Goal: Task Accomplishment & Management: Complete application form

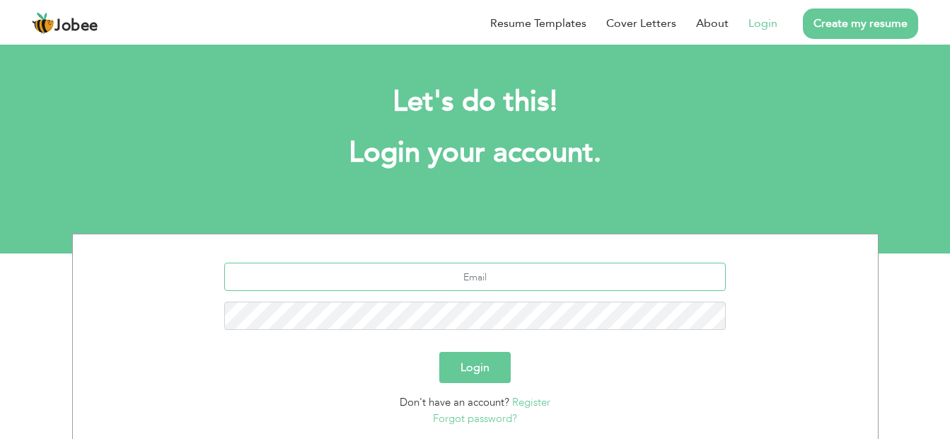
click at [519, 278] on input "text" at bounding box center [475, 276] width 502 height 28
type input "sa"
click at [472, 362] on button "Login" at bounding box center [474, 367] width 71 height 31
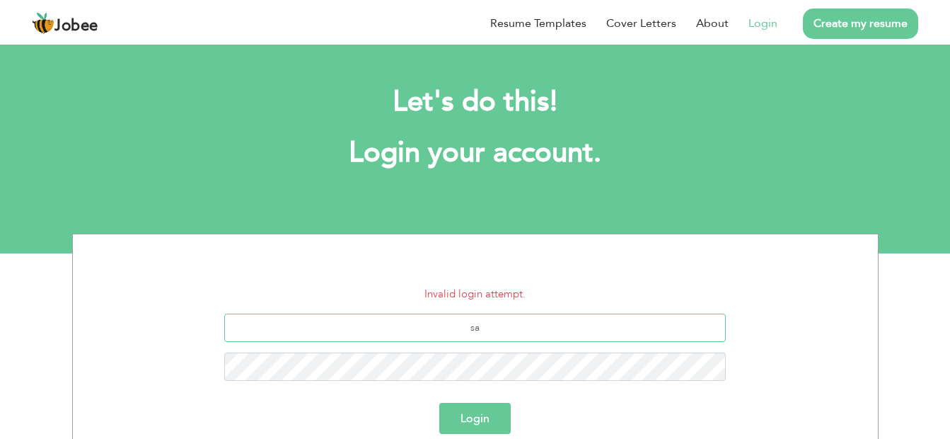
type input "safaasif904@gmail.com"
click at [488, 422] on button "Login" at bounding box center [474, 418] width 71 height 31
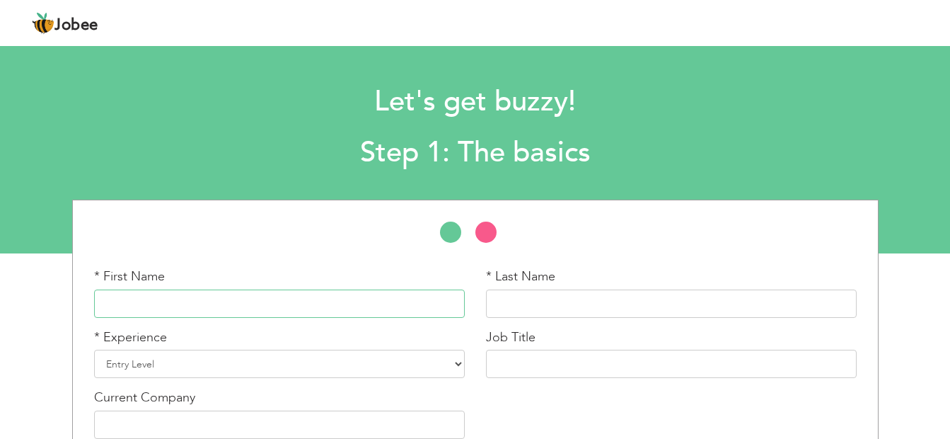
click at [327, 298] on input "text" at bounding box center [279, 303] width 371 height 28
type input "Safa"
type input "Asif"
click at [153, 361] on select "Entry Level Less than 1 Year 1 Year 2 Years 3 Years 4 Years 5 Years 6 Years 7 Y…" at bounding box center [279, 364] width 371 height 28
select select "2"
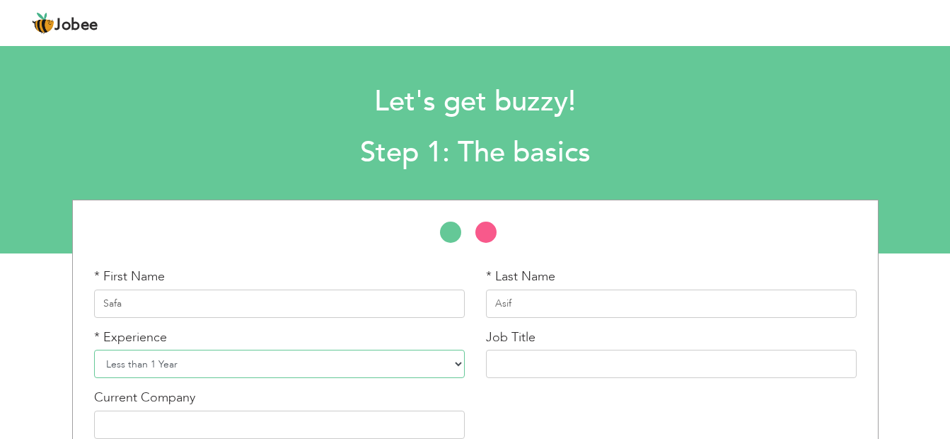
click at [94, 350] on select "Entry Level Less than 1 Year 1 Year 2 Years 3 Years 4 Years 5 Years 6 Years 7 Y…" at bounding box center [279, 364] width 371 height 28
click at [567, 369] on input "text" at bounding box center [671, 364] width 371 height 28
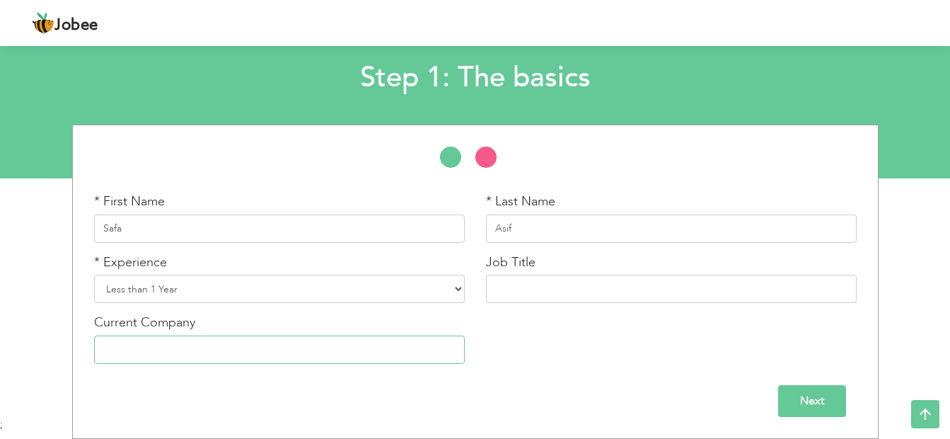
click at [401, 358] on input "text" at bounding box center [279, 349] width 371 height 28
type input "Student"
click at [795, 394] on input "Next" at bounding box center [812, 401] width 68 height 32
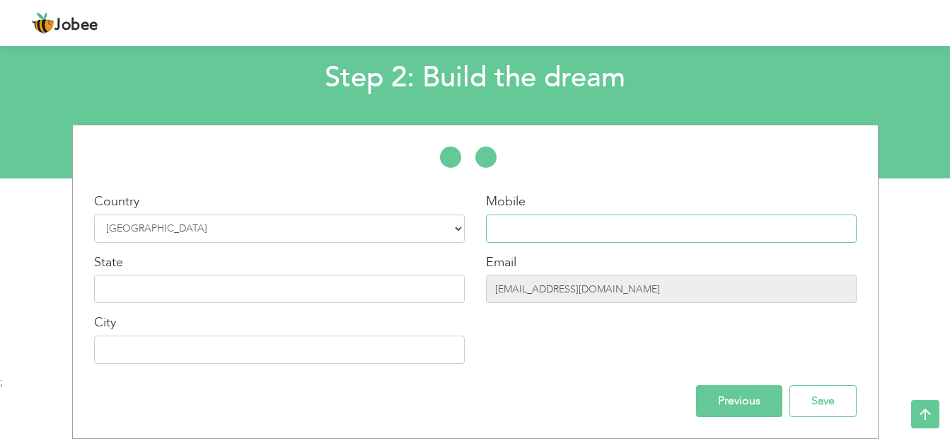
click at [507, 228] on input "text" at bounding box center [671, 228] width 371 height 28
type input "03244179877"
click at [276, 298] on input "text" at bounding box center [279, 289] width 371 height 28
type input "p"
type input "[GEOGRAPHIC_DATA]"
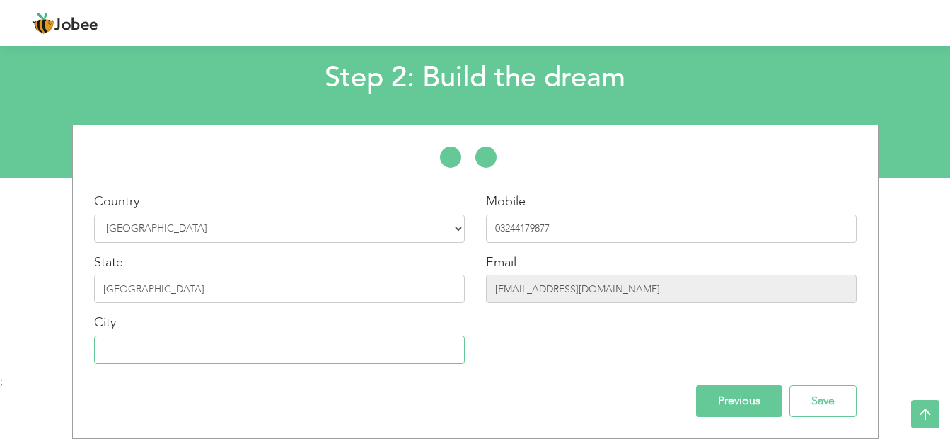
click at [233, 356] on input "text" at bounding box center [279, 349] width 371 height 28
type input "[GEOGRAPHIC_DATA]"
click at [821, 405] on input "Save" at bounding box center [823, 401] width 67 height 32
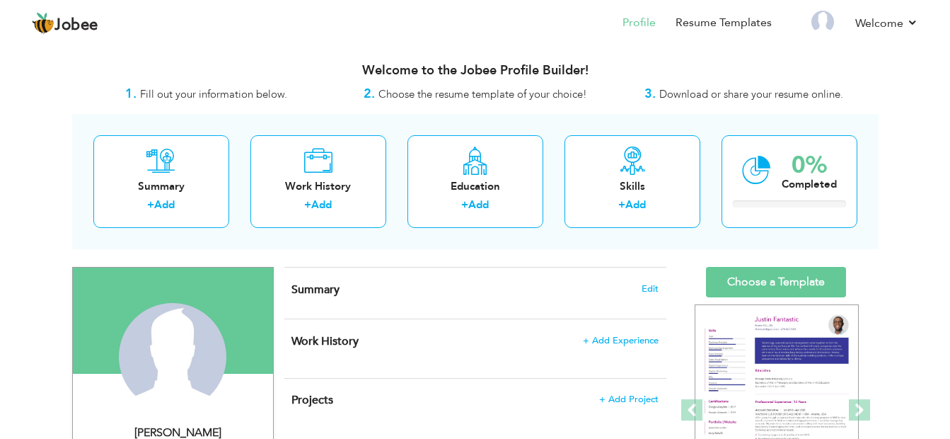
click at [415, 291] on h4 "Summary Edit" at bounding box center [474, 289] width 366 height 14
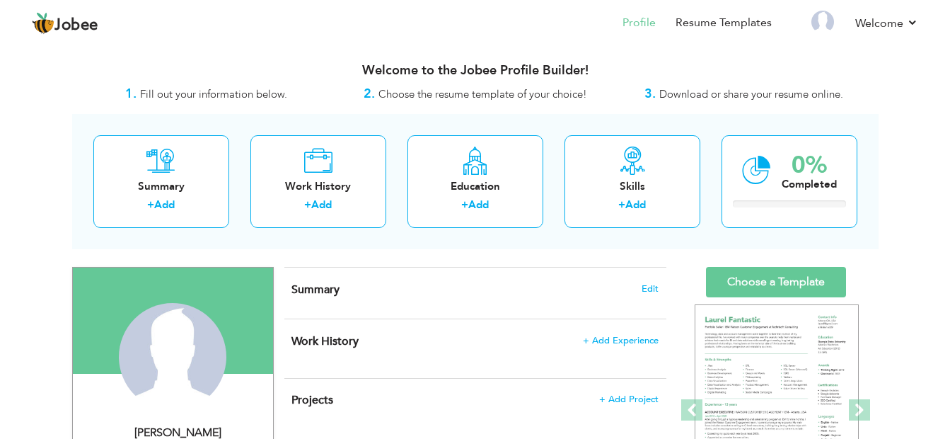
click at [446, 288] on h4 "Summary Edit" at bounding box center [474, 289] width 366 height 14
click at [649, 288] on span "Edit" at bounding box center [650, 289] width 17 height 10
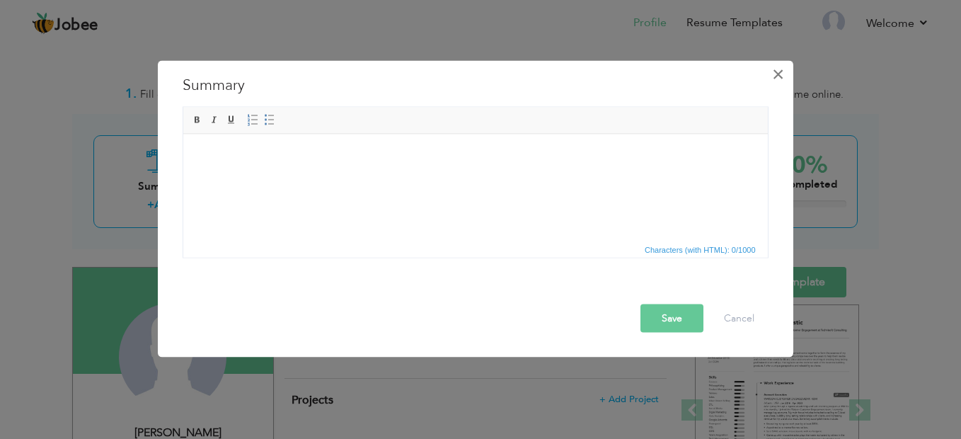
click at [780, 79] on span "×" at bounding box center [778, 74] width 12 height 25
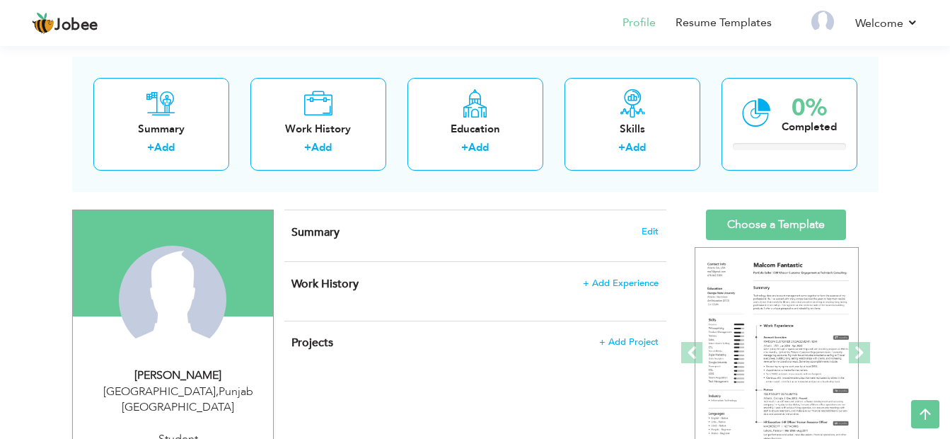
scroll to position [57, 0]
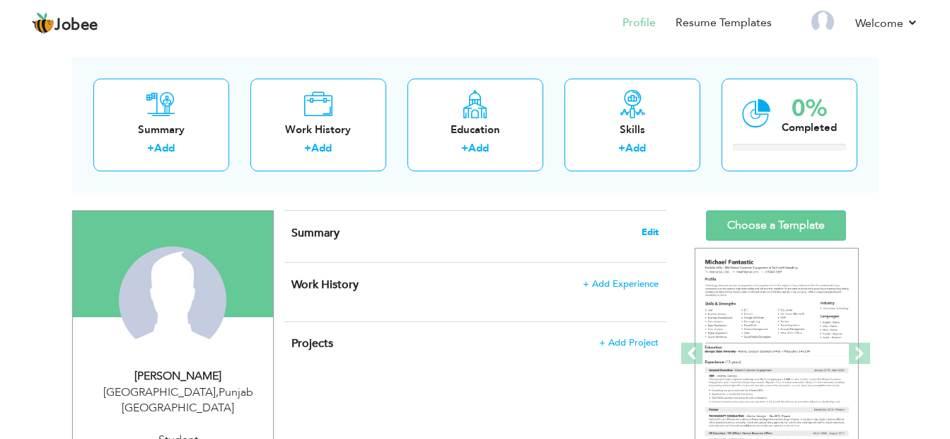
click at [645, 227] on span "Edit" at bounding box center [650, 232] width 17 height 10
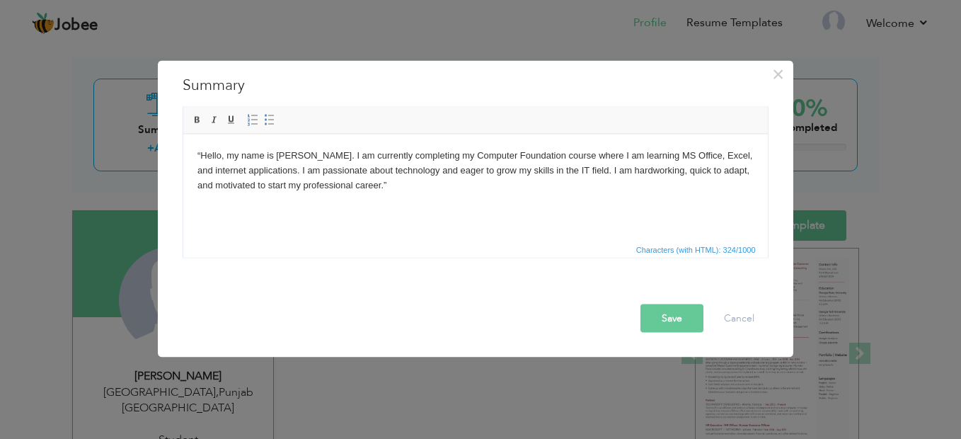
click at [321, 153] on body "“Hello, my name is [PERSON_NAME]. I am currently completing my Computer Foundat…" at bounding box center [475, 170] width 556 height 44
click at [304, 154] on body "“Hello, my name is [PERSON_NAME]. I am currently completing my Computer Foundat…" at bounding box center [475, 170] width 556 height 44
click at [203, 206] on html "“Hello, my name is [PERSON_NAME]. I am currently completing my Computer Foundat…" at bounding box center [475, 170] width 584 height 72
drag, startPoint x: 203, startPoint y: 208, endPoint x: 224, endPoint y: 224, distance: 25.8
click at [224, 206] on html "“Hello, my name is [PERSON_NAME]. I am currently completing my Computer Foundat…" at bounding box center [475, 170] width 584 height 72
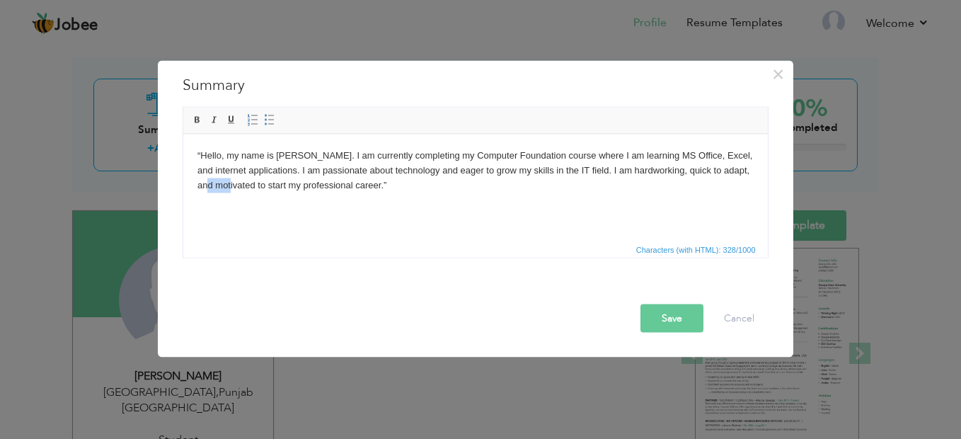
click at [224, 206] on html "“Hello, my name is [PERSON_NAME]. I am currently completing my Computer Foundat…" at bounding box center [475, 170] width 584 height 72
click at [195, 206] on html "“Hello, my name is [PERSON_NAME]. I am currently completing my Computer Foundat…" at bounding box center [475, 170] width 584 height 72
click at [377, 183] on body "“Hello, my name is [PERSON_NAME]. I am currently completing my Computer Foundat…" at bounding box center [475, 170] width 556 height 44
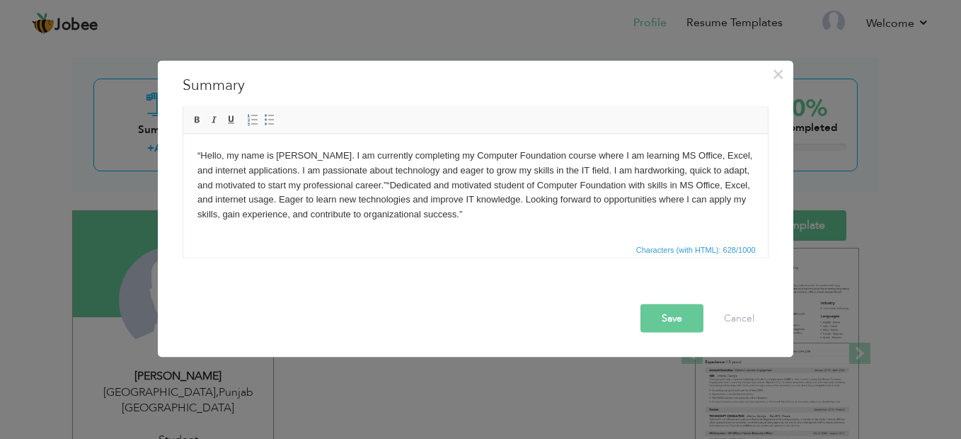
click at [657, 316] on button "Save" at bounding box center [671, 318] width 63 height 28
click at [657, 316] on button "Save" at bounding box center [666, 318] width 73 height 28
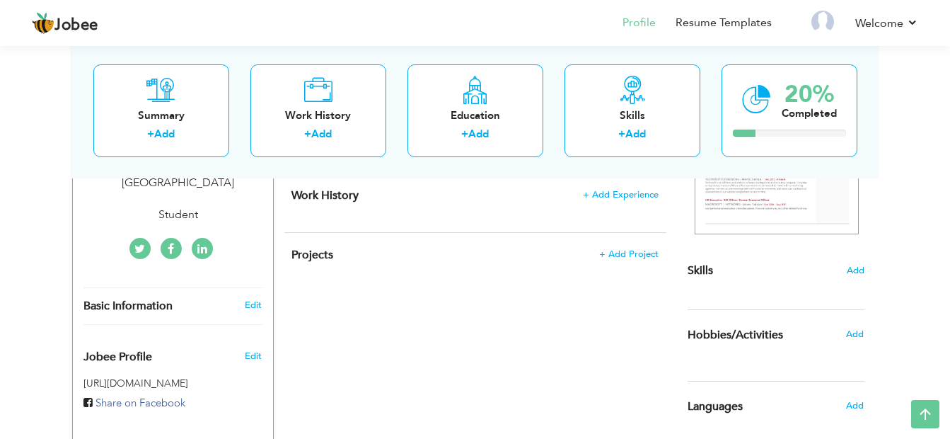
scroll to position [283, 0]
click at [862, 264] on span "Add" at bounding box center [855, 268] width 18 height 13
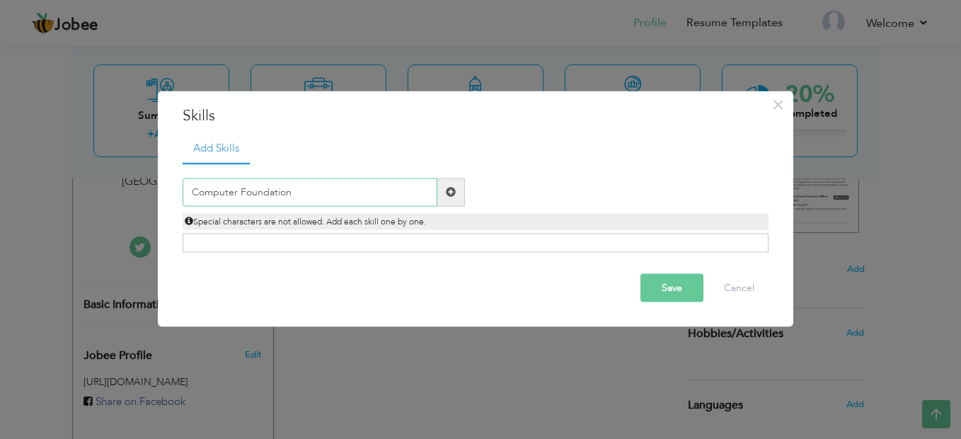
type input "Computer Foundation"
click at [662, 287] on button "Save" at bounding box center [671, 287] width 63 height 28
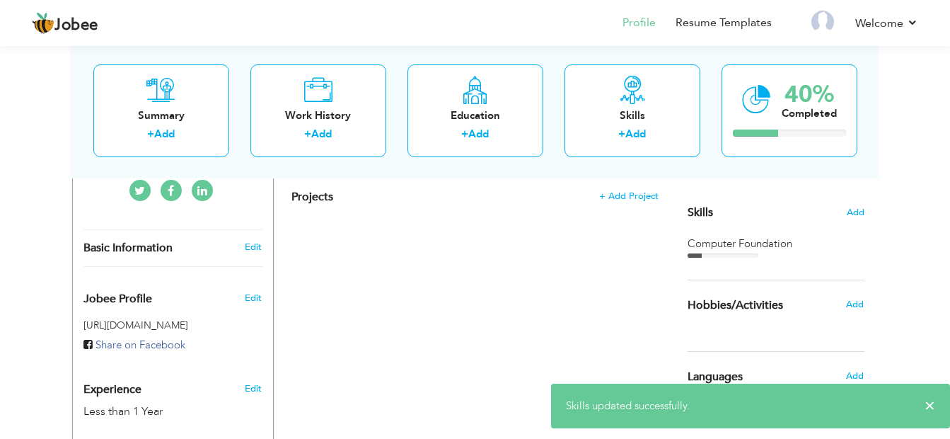
scroll to position [368, 0]
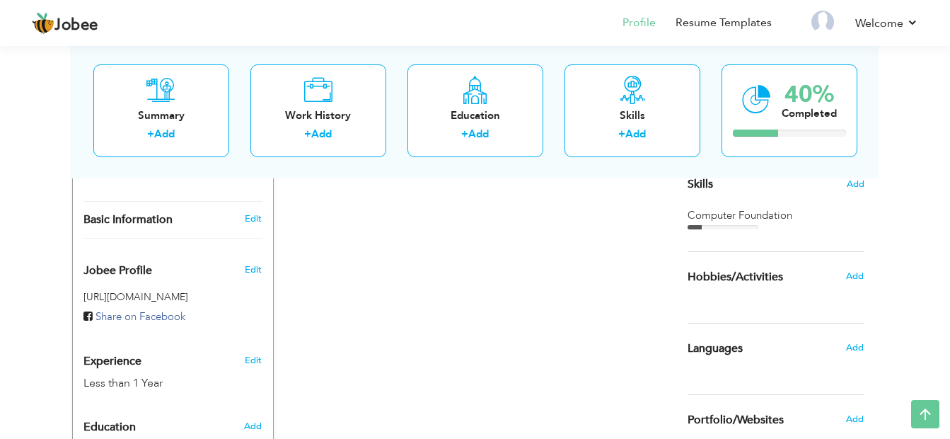
click at [857, 341] on h6 "Add" at bounding box center [855, 347] width 18 height 13
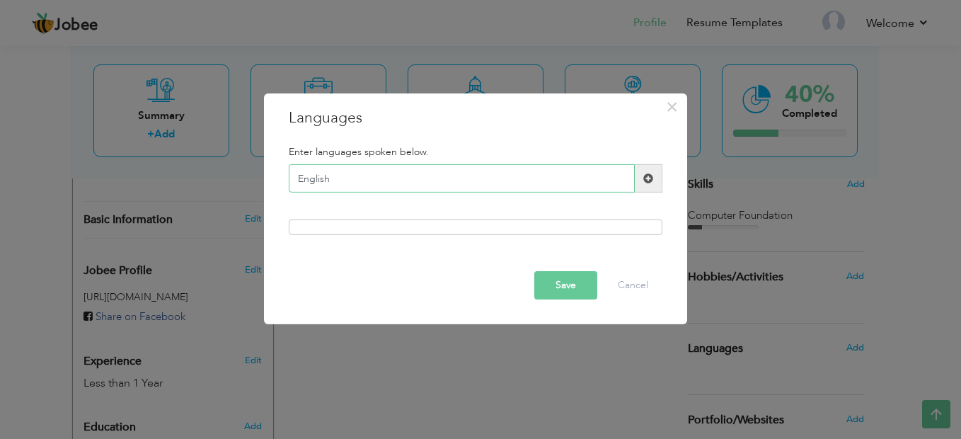
type input "English"
click at [570, 290] on button "Save" at bounding box center [565, 285] width 63 height 28
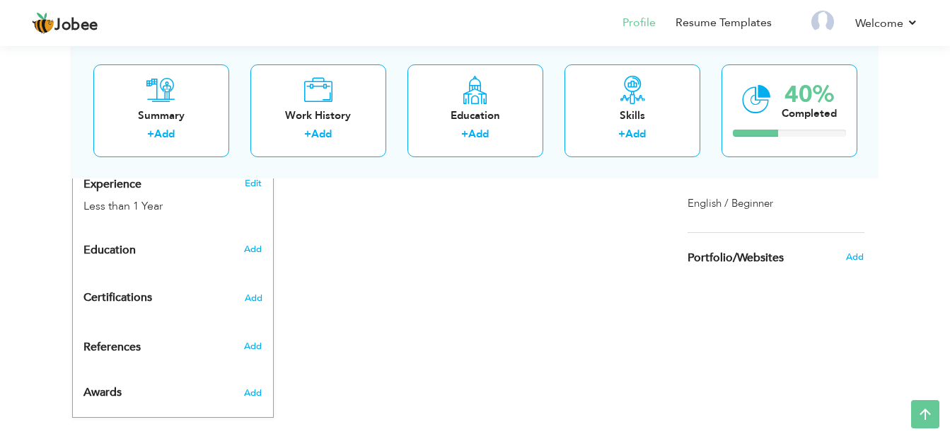
scroll to position [516, 0]
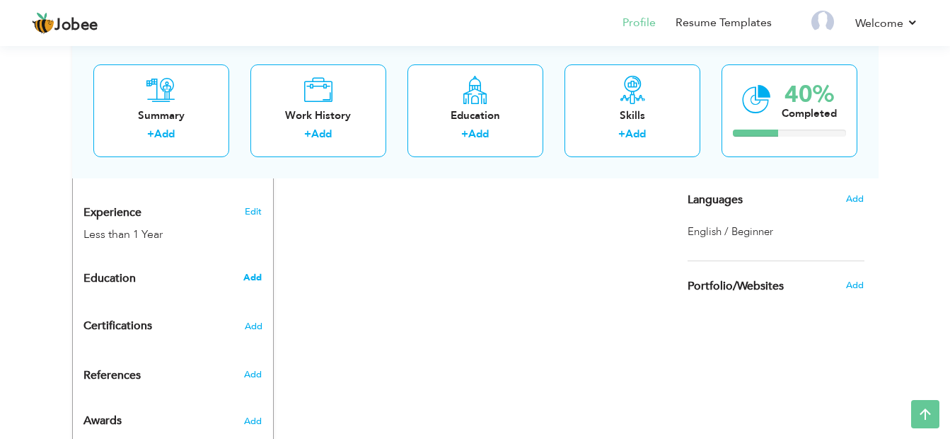
click at [248, 271] on span "Add" at bounding box center [252, 277] width 18 height 13
radio input "true"
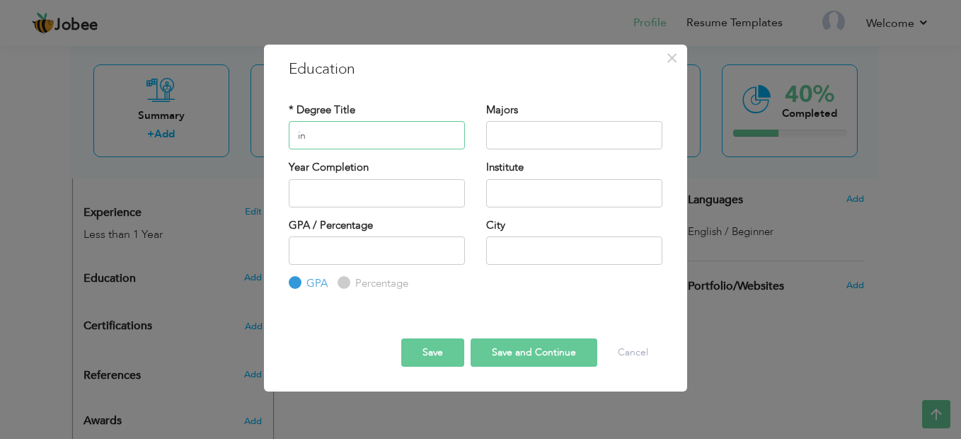
type input "i"
type input "Intermediate"
type input "2025"
click at [335, 183] on input "2025" at bounding box center [377, 193] width 176 height 28
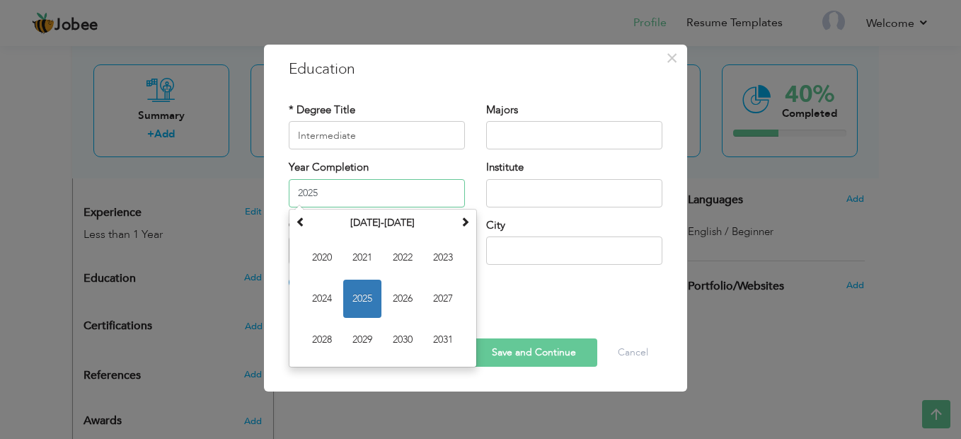
click at [350, 302] on span "2025" at bounding box center [362, 298] width 38 height 38
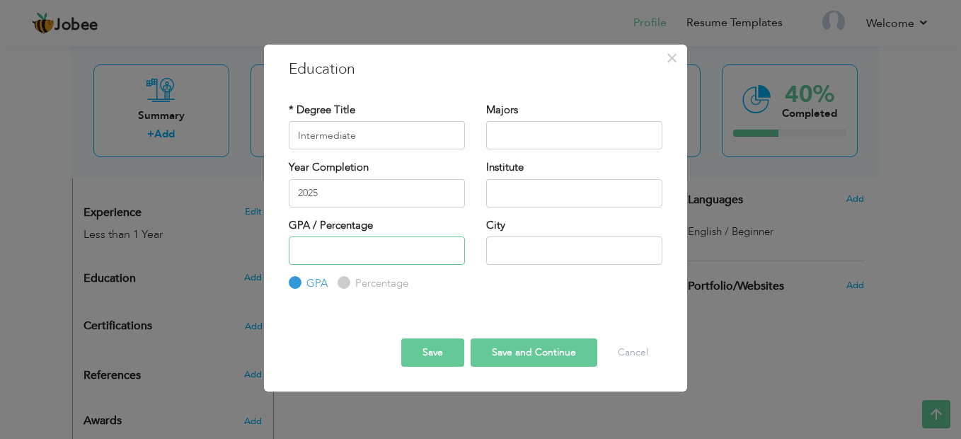
click at [350, 255] on input "number" at bounding box center [377, 250] width 176 height 28
click at [524, 141] on input "text" at bounding box center [574, 135] width 176 height 28
click at [519, 187] on input "text" at bounding box center [574, 193] width 176 height 28
click at [497, 255] on input "text" at bounding box center [574, 250] width 176 height 28
type input "[GEOGRAPHIC_DATA]"
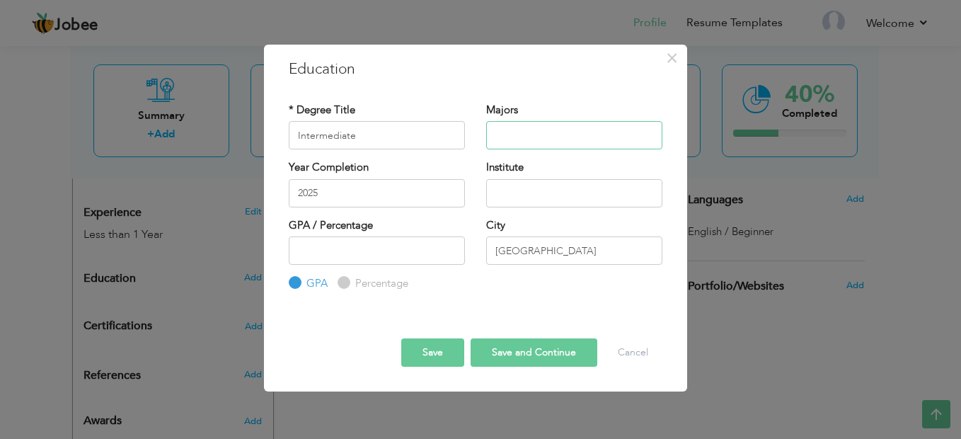
click at [538, 134] on input "text" at bounding box center [574, 135] width 176 height 28
type input "Commerce Accounting"
click at [504, 194] on input "text" at bounding box center [574, 193] width 176 height 28
type input "[GEOGRAPHIC_DATA]"
click at [397, 252] on input "number" at bounding box center [377, 250] width 176 height 28
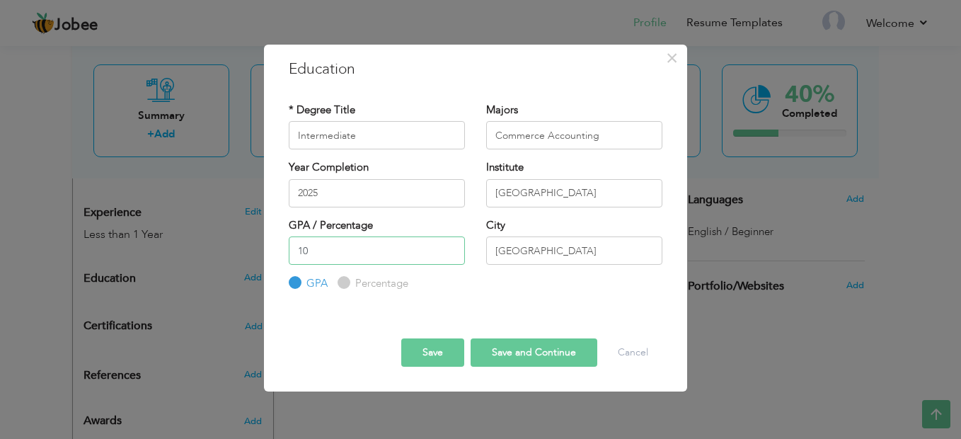
type input "1"
type input "85"
click at [524, 354] on button "Save and Continue" at bounding box center [533, 352] width 127 height 28
click at [340, 280] on input "Percentage" at bounding box center [341, 282] width 9 height 9
radio input "true"
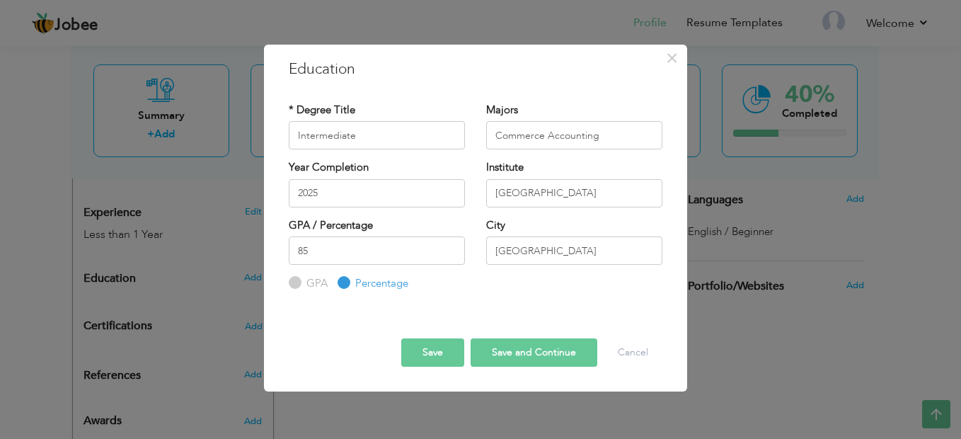
click at [550, 358] on button "Save and Continue" at bounding box center [533, 352] width 127 height 28
radio input "true"
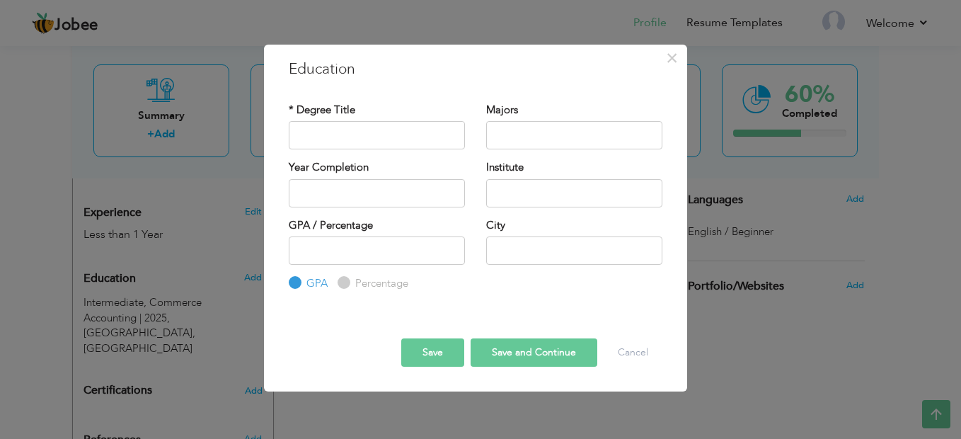
click at [543, 344] on button "Save and Continue" at bounding box center [533, 352] width 127 height 28
click at [620, 341] on button "Cancel" at bounding box center [632, 352] width 59 height 28
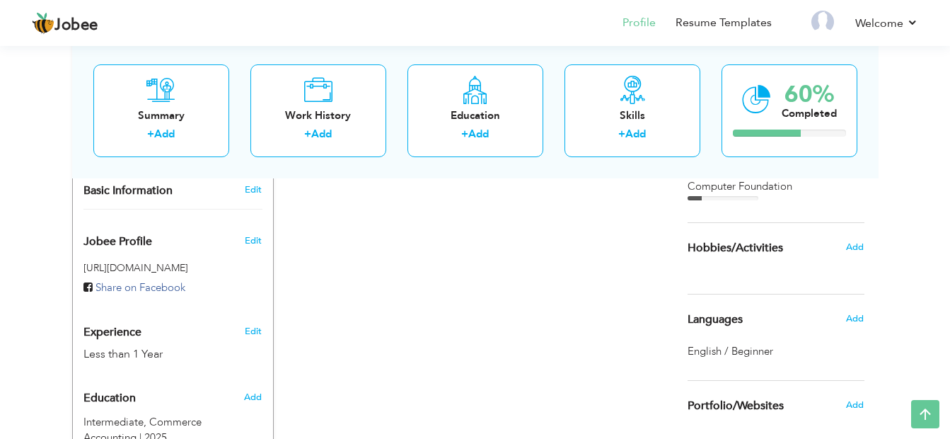
scroll to position [396, 0]
click at [853, 244] on span "Add" at bounding box center [854, 247] width 18 height 13
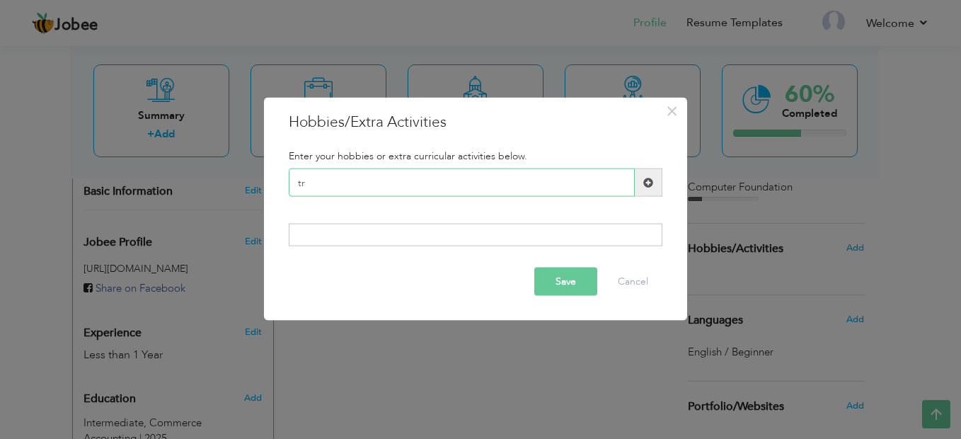
type input "t"
click at [397, 191] on input "Travelling Music" at bounding box center [462, 182] width 346 height 28
type input "Travelling Music"
click at [571, 273] on button "Save" at bounding box center [565, 281] width 63 height 28
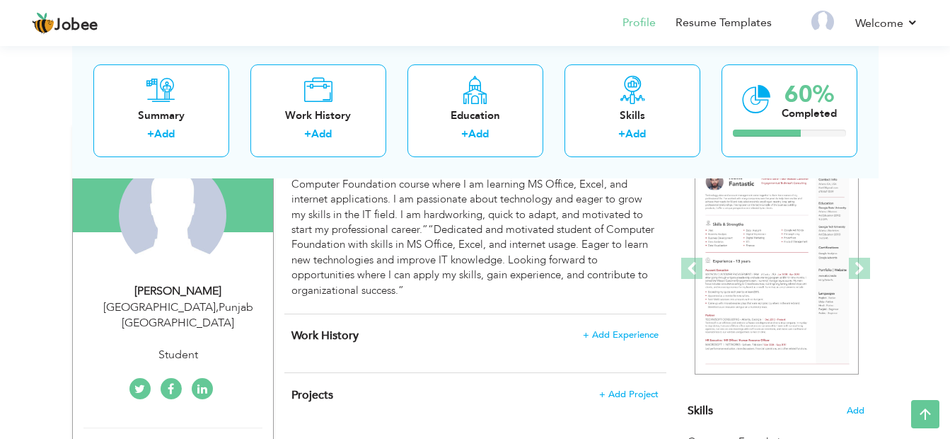
scroll to position [113, 0]
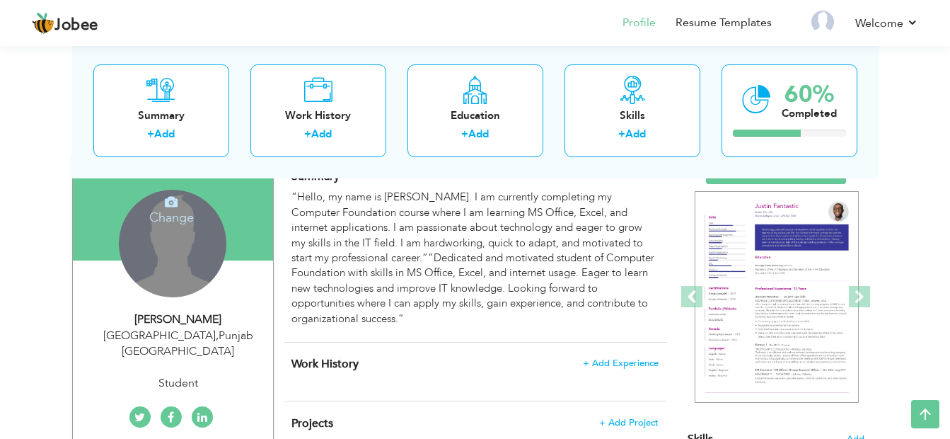
click at [193, 240] on div "Change Remove" at bounding box center [173, 244] width 108 height 108
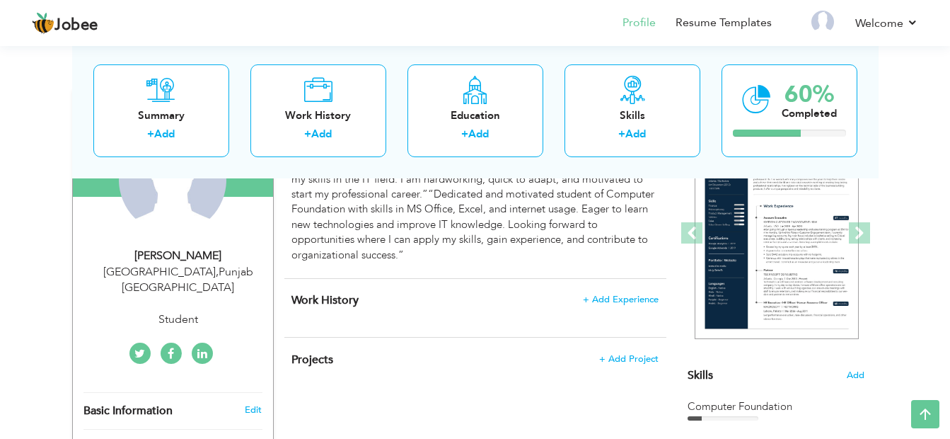
scroll to position [170, 0]
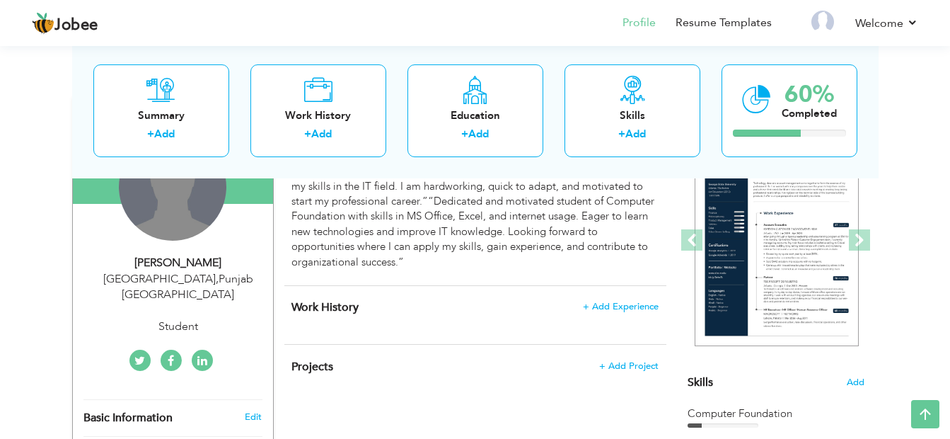
click at [154, 203] on div "Change Remove" at bounding box center [173, 187] width 108 height 108
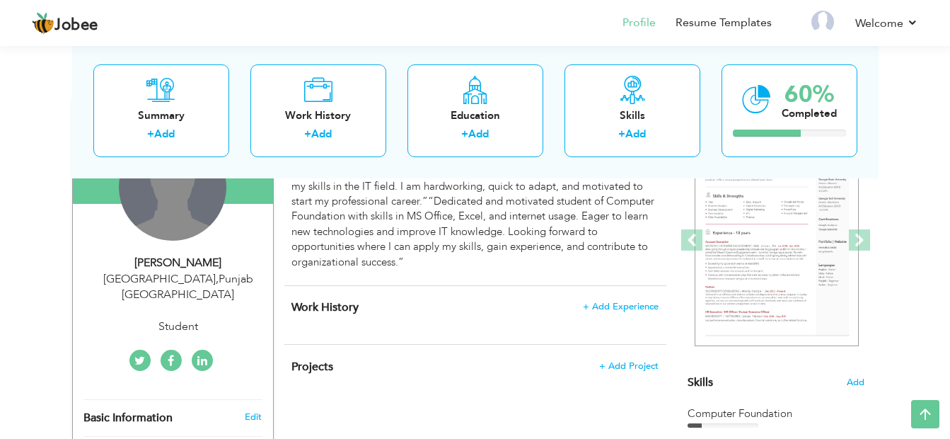
click at [174, 191] on div "Change Remove" at bounding box center [173, 187] width 108 height 108
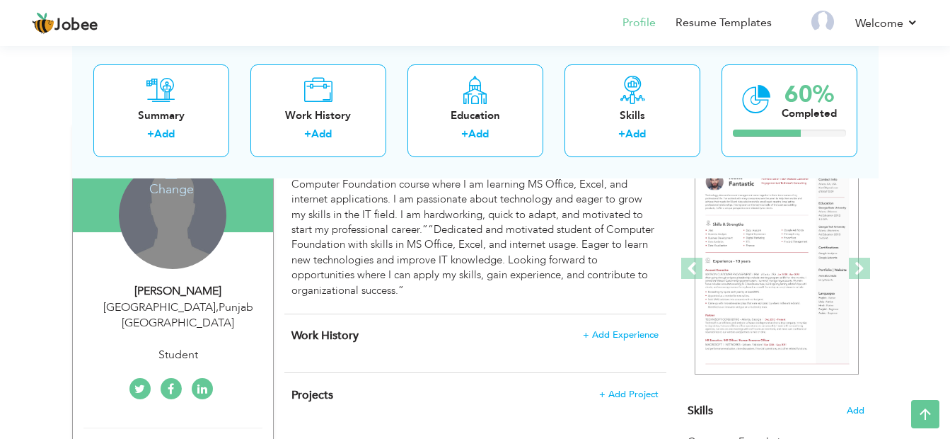
click at [174, 191] on h4 "Change" at bounding box center [171, 180] width 101 height 34
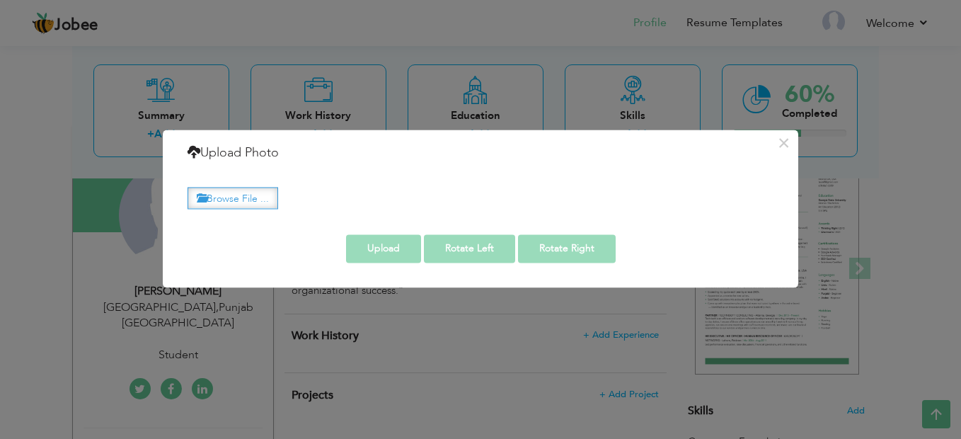
click at [236, 195] on label "Browse File ..." at bounding box center [232, 198] width 91 height 22
click at [0, 0] on input "Browse File ..." at bounding box center [0, 0] width 0 height 0
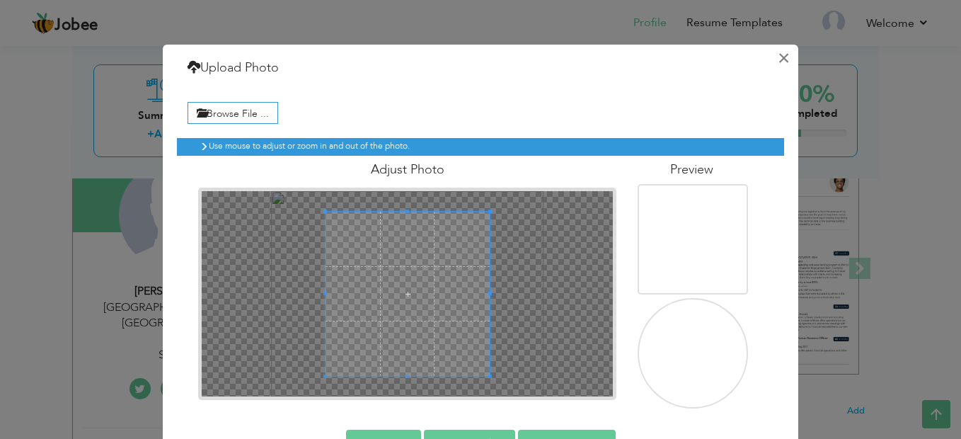
click at [773, 55] on button "×" at bounding box center [783, 58] width 23 height 23
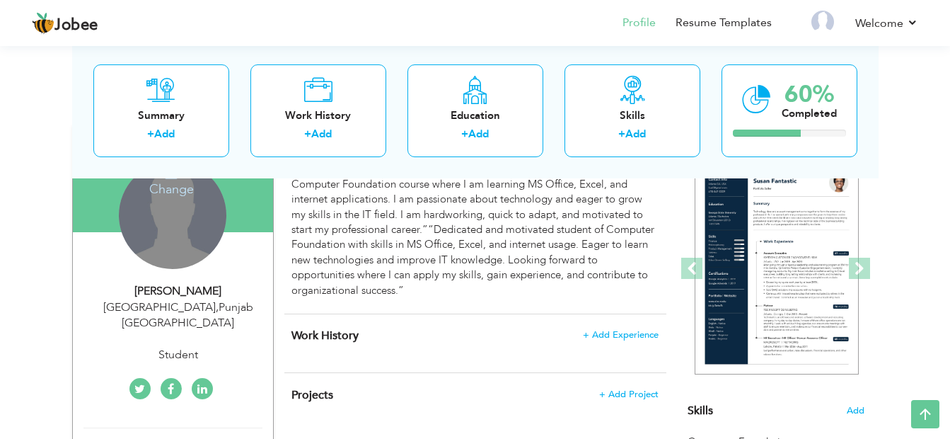
click at [185, 219] on div "Change Remove" at bounding box center [173, 215] width 108 height 108
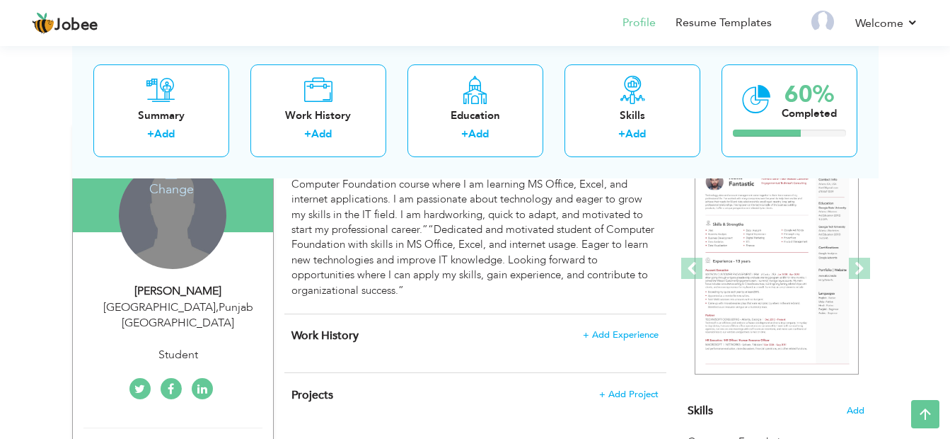
click at [169, 226] on div "Change Remove" at bounding box center [173, 215] width 108 height 108
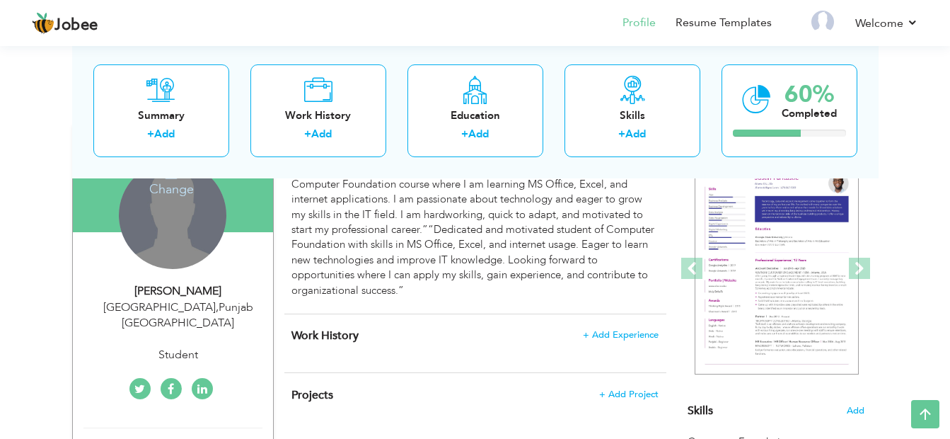
click at [170, 184] on h4 "Change" at bounding box center [171, 180] width 101 height 34
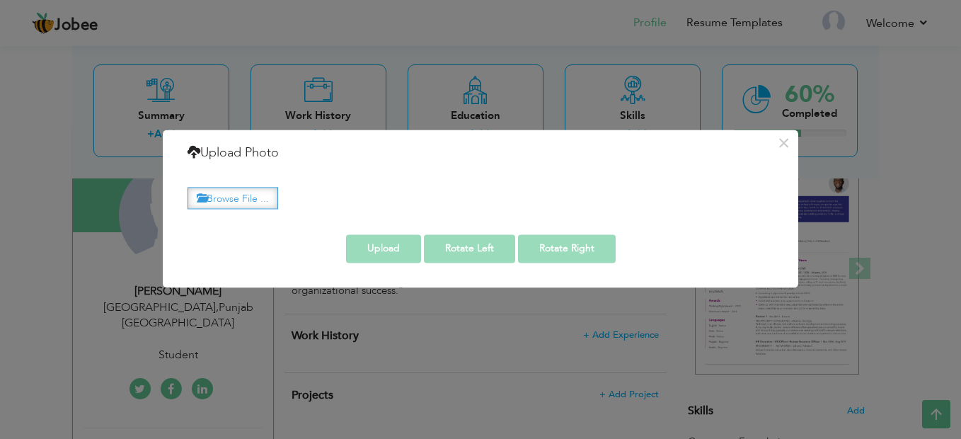
click at [216, 196] on label "Browse File ..." at bounding box center [232, 198] width 91 height 22
click at [0, 0] on input "Browse File ..." at bounding box center [0, 0] width 0 height 0
click at [229, 195] on label "Browse File ..." at bounding box center [232, 198] width 91 height 22
click at [0, 0] on input "Browse File ..." at bounding box center [0, 0] width 0 height 0
click at [783, 134] on button "×" at bounding box center [783, 143] width 23 height 23
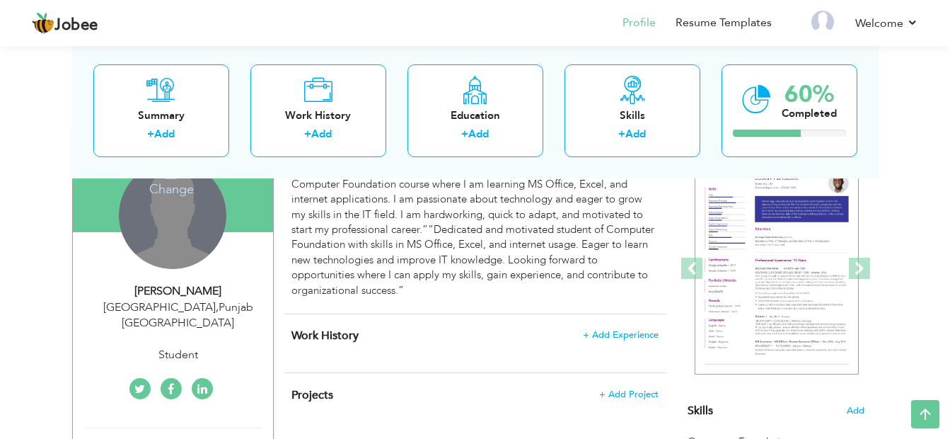
click at [148, 262] on div "Change Remove" at bounding box center [173, 215] width 108 height 108
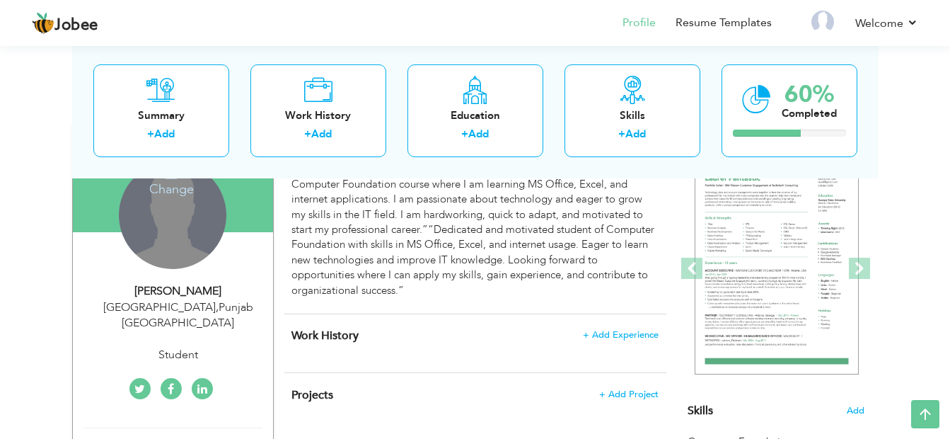
click at [156, 239] on div "Change Remove" at bounding box center [173, 215] width 108 height 108
click at [165, 183] on h4 "Change" at bounding box center [171, 180] width 101 height 34
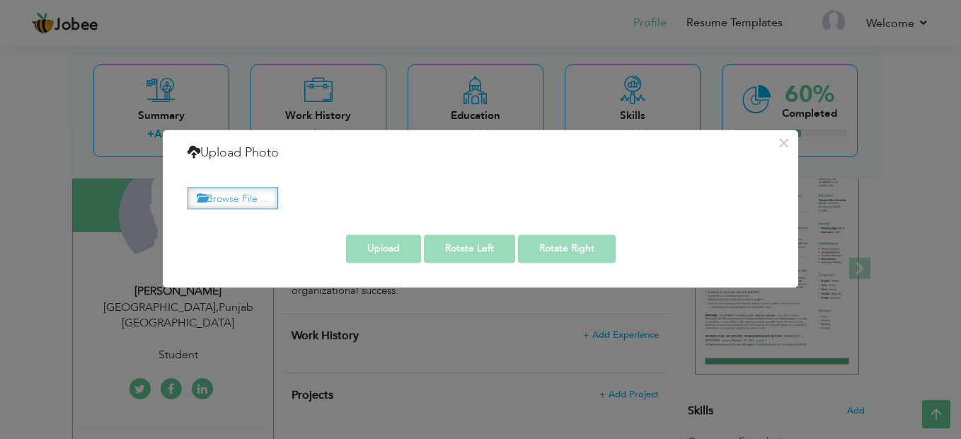
click at [274, 203] on label "Browse File ..." at bounding box center [232, 198] width 91 height 22
click at [0, 0] on input "Browse File ..." at bounding box center [0, 0] width 0 height 0
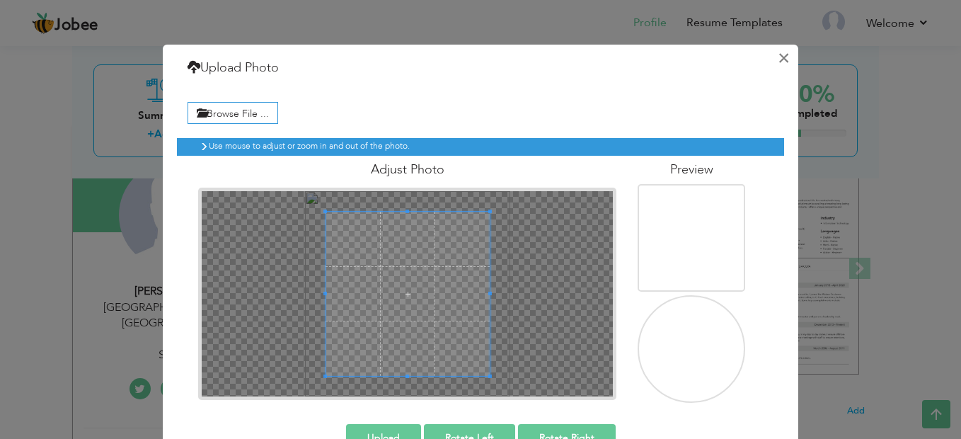
click at [785, 57] on button "×" at bounding box center [783, 58] width 23 height 23
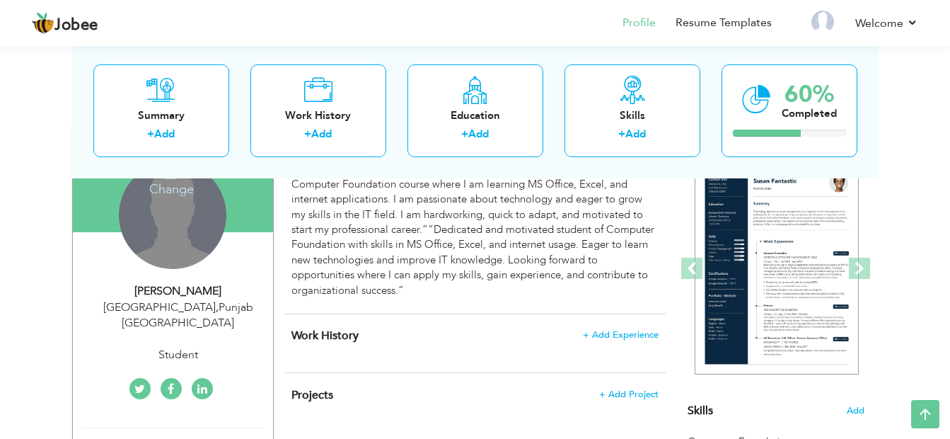
click at [166, 217] on div "Change Remove" at bounding box center [173, 215] width 108 height 108
click at [165, 190] on h4 "Change" at bounding box center [171, 180] width 101 height 34
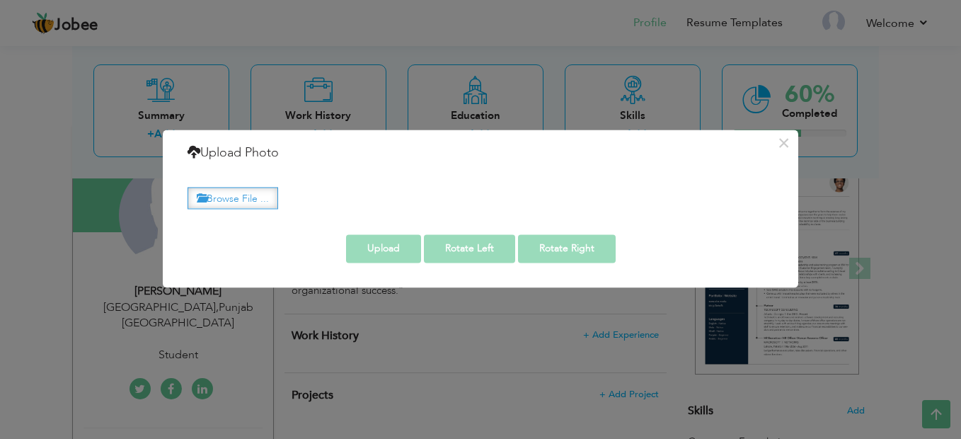
click at [232, 195] on label "Browse File ..." at bounding box center [232, 198] width 91 height 22
click at [0, 0] on input "Browse File ..." at bounding box center [0, 0] width 0 height 0
click at [216, 201] on label "Browse File ..." at bounding box center [232, 198] width 91 height 22
click at [0, 0] on input "Browse File ..." at bounding box center [0, 0] width 0 height 0
click at [781, 147] on button "×" at bounding box center [783, 143] width 23 height 23
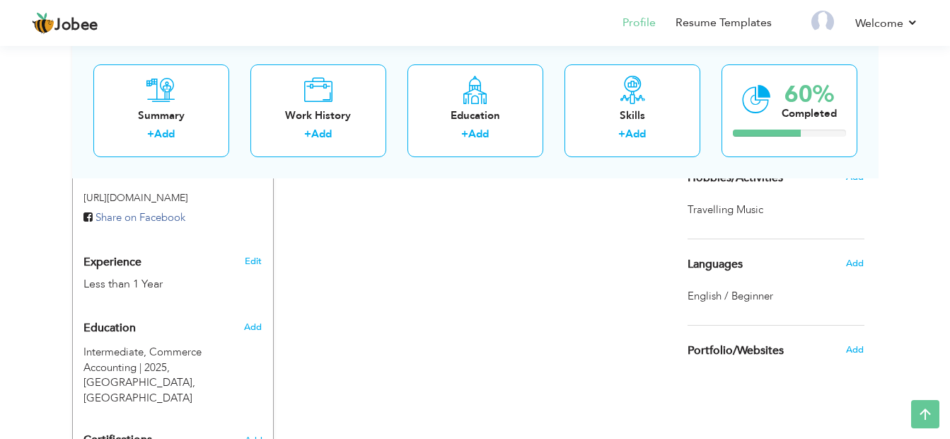
scroll to position [83, 0]
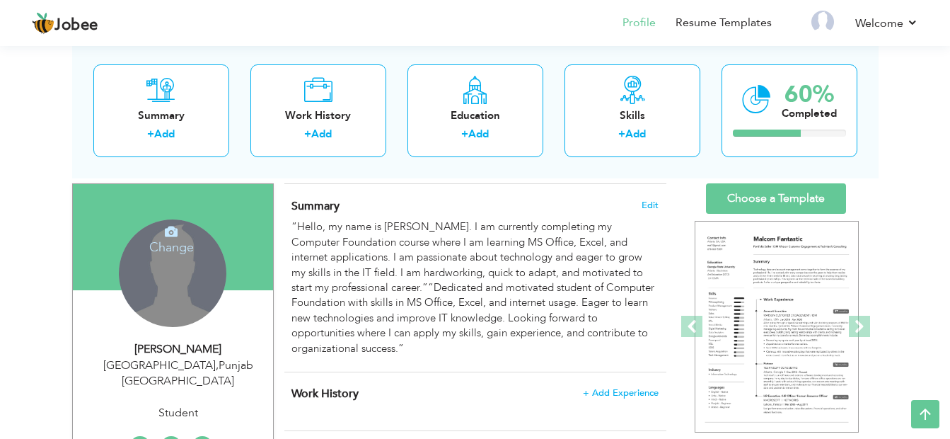
click at [168, 243] on h4 "Change" at bounding box center [171, 238] width 101 height 34
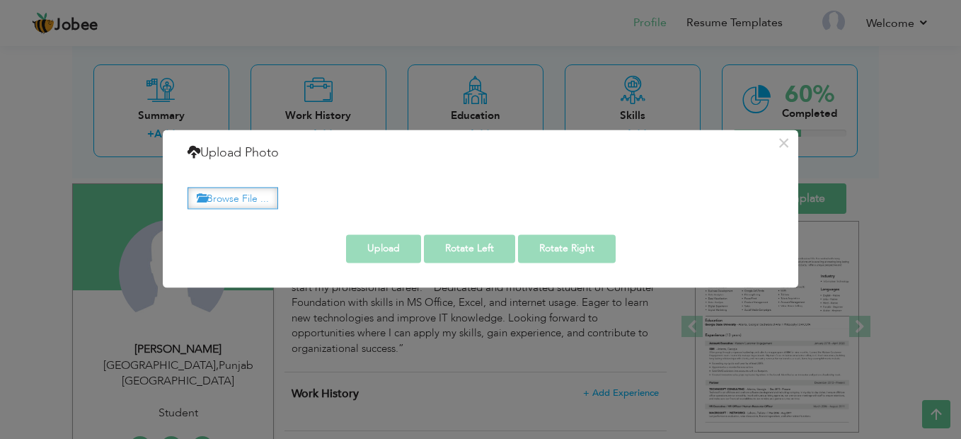
click at [230, 192] on label "Browse File ..." at bounding box center [232, 198] width 91 height 22
click at [0, 0] on input "Browse File ..." at bounding box center [0, 0] width 0 height 0
click at [224, 197] on label "Browse File ..." at bounding box center [232, 198] width 91 height 22
click at [0, 0] on input "Browse File ..." at bounding box center [0, 0] width 0 height 0
click at [773, 143] on button "×" at bounding box center [783, 143] width 23 height 23
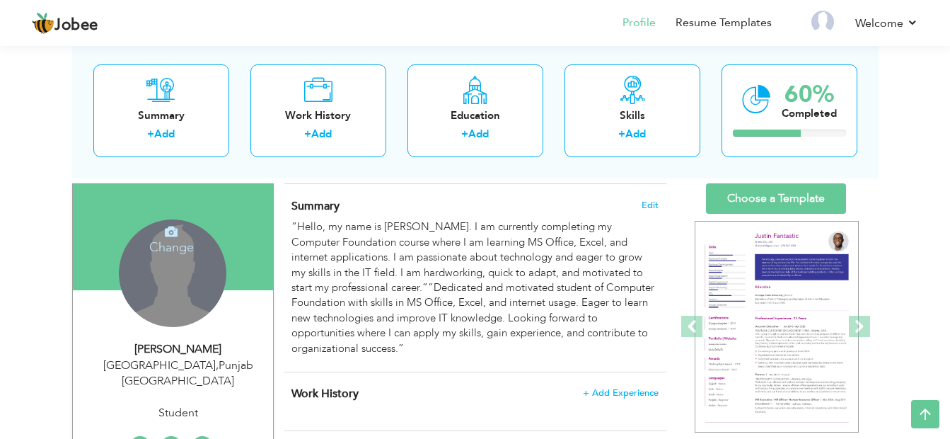
click at [163, 250] on h4 "Change" at bounding box center [171, 238] width 101 height 34
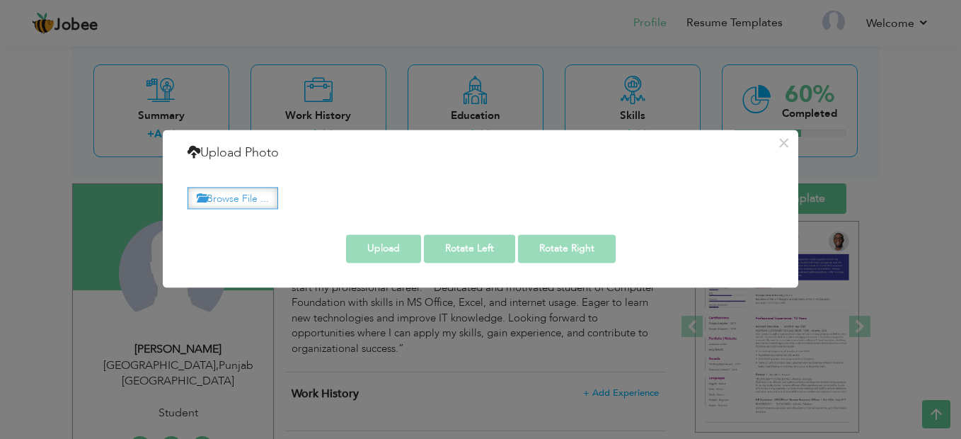
click at [241, 195] on label "Browse File ..." at bounding box center [232, 198] width 91 height 22
click at [0, 0] on input "Browse File ..." at bounding box center [0, 0] width 0 height 0
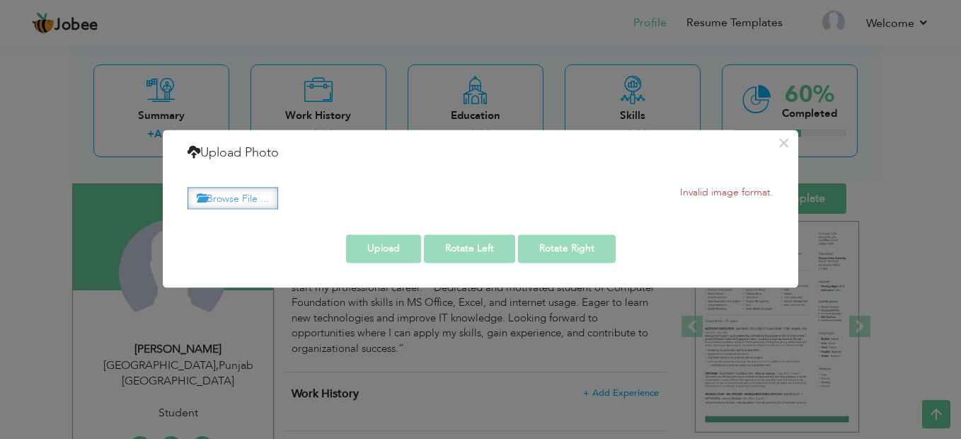
click at [266, 197] on label "Browse File ..." at bounding box center [232, 198] width 91 height 22
click at [0, 0] on input "Browse File ..." at bounding box center [0, 0] width 0 height 0
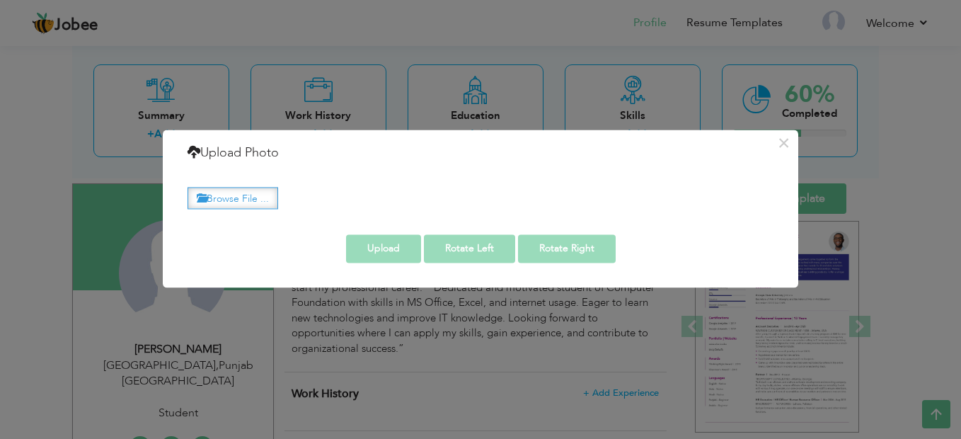
click at [210, 195] on label "Browse File ..." at bounding box center [232, 198] width 91 height 22
click at [0, 0] on input "Browse File ..." at bounding box center [0, 0] width 0 height 0
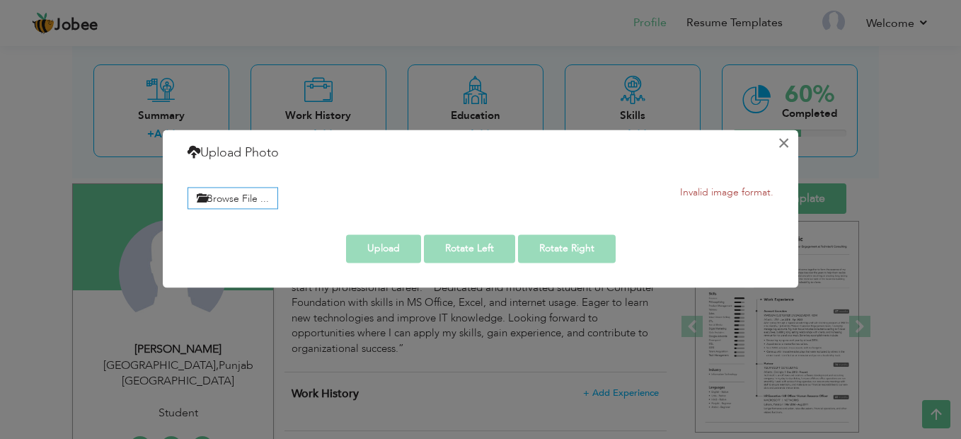
click at [791, 146] on button "×" at bounding box center [783, 143] width 23 height 23
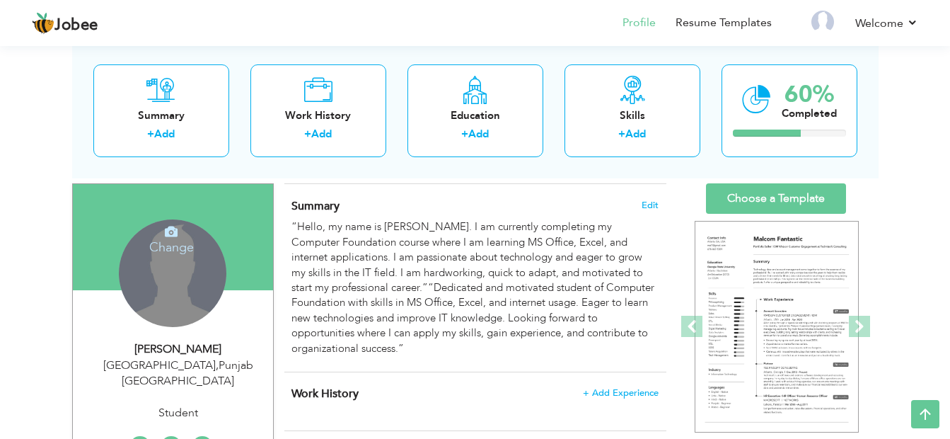
click at [175, 241] on h4 "Change" at bounding box center [171, 238] width 101 height 34
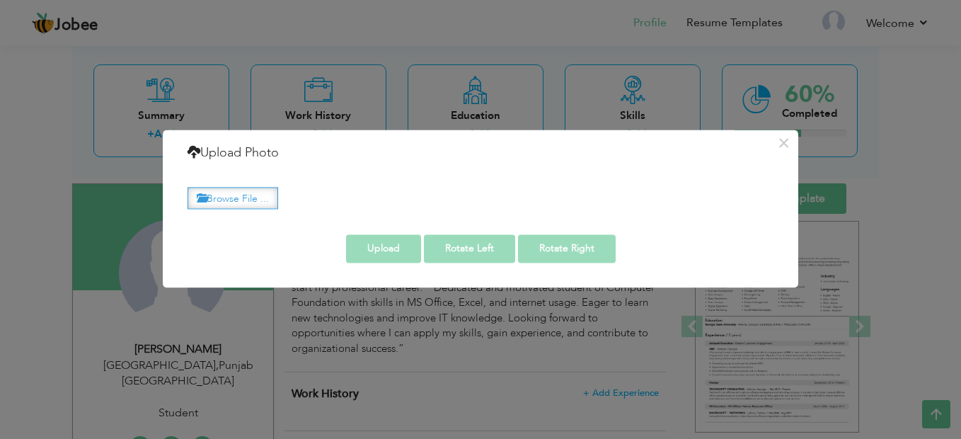
click at [231, 192] on label "Browse File ..." at bounding box center [232, 198] width 91 height 22
click at [0, 0] on input "Browse File ..." at bounding box center [0, 0] width 0 height 0
click at [790, 145] on button "×" at bounding box center [783, 143] width 23 height 23
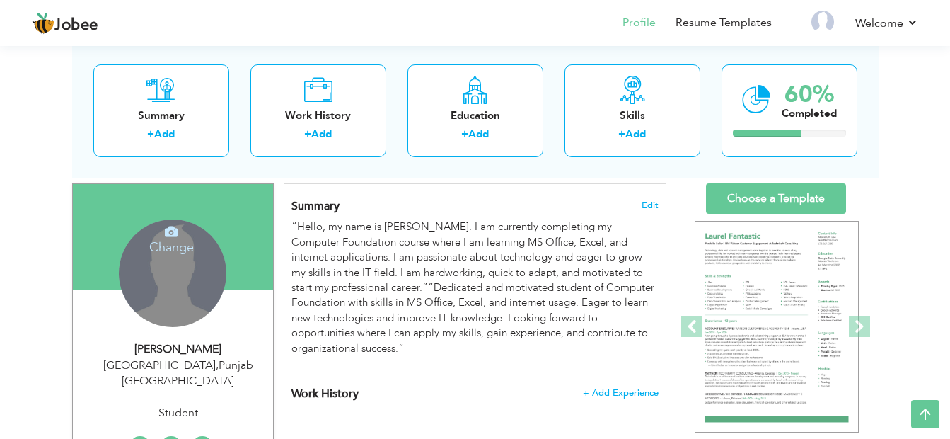
click at [171, 254] on h4 "Change" at bounding box center [171, 238] width 101 height 34
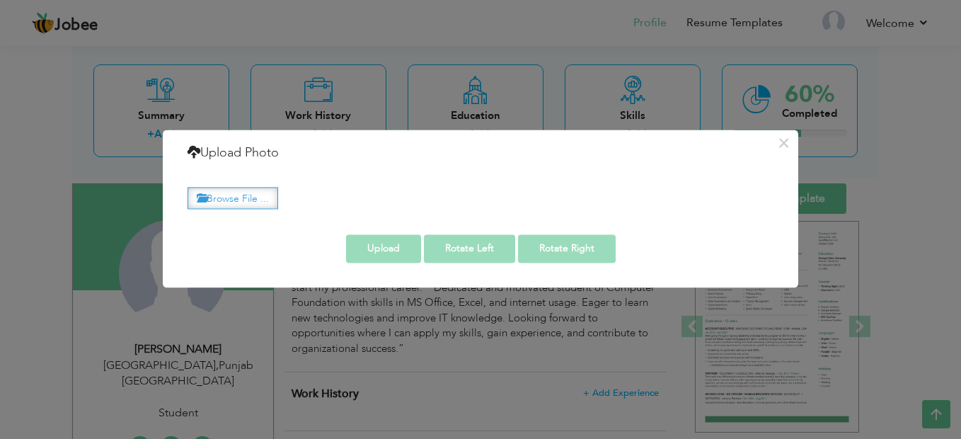
click at [220, 198] on label "Browse File ..." at bounding box center [232, 198] width 91 height 22
click at [0, 0] on input "Browse File ..." at bounding box center [0, 0] width 0 height 0
click at [236, 190] on label "Browse File ..." at bounding box center [232, 198] width 91 height 22
click at [0, 0] on input "Browse File ..." at bounding box center [0, 0] width 0 height 0
click at [231, 200] on label "Browse File ..." at bounding box center [232, 198] width 91 height 22
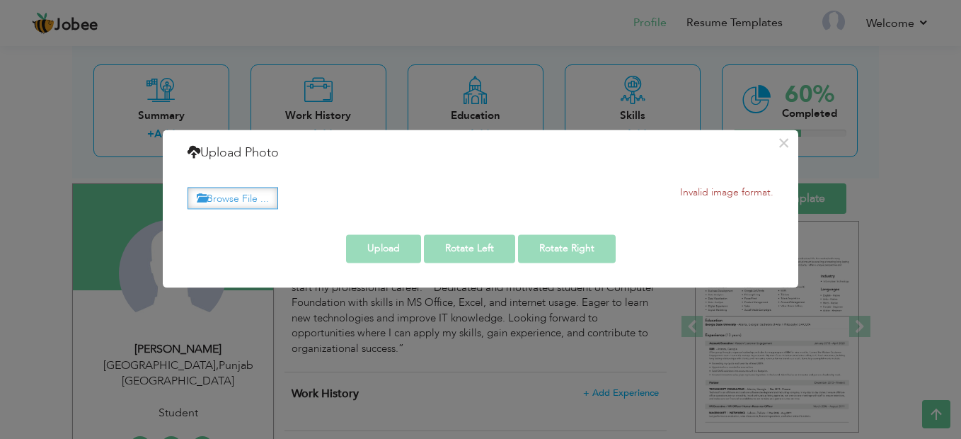
click at [0, 0] on input "Browse File ..." at bounding box center [0, 0] width 0 height 0
click at [234, 201] on label "Browse File ..." at bounding box center [232, 198] width 91 height 22
click at [0, 0] on input "Browse File ..." at bounding box center [0, 0] width 0 height 0
click at [219, 190] on label "Browse File ..." at bounding box center [232, 198] width 91 height 22
click at [0, 0] on input "Browse File ..." at bounding box center [0, 0] width 0 height 0
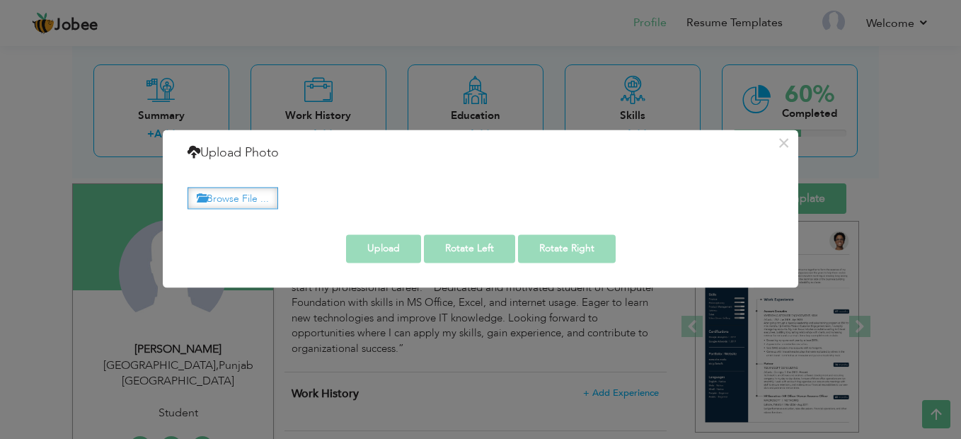
click at [259, 197] on label "Browse File ..." at bounding box center [232, 198] width 91 height 22
click at [0, 0] on input "Browse File ..." at bounding box center [0, 0] width 0 height 0
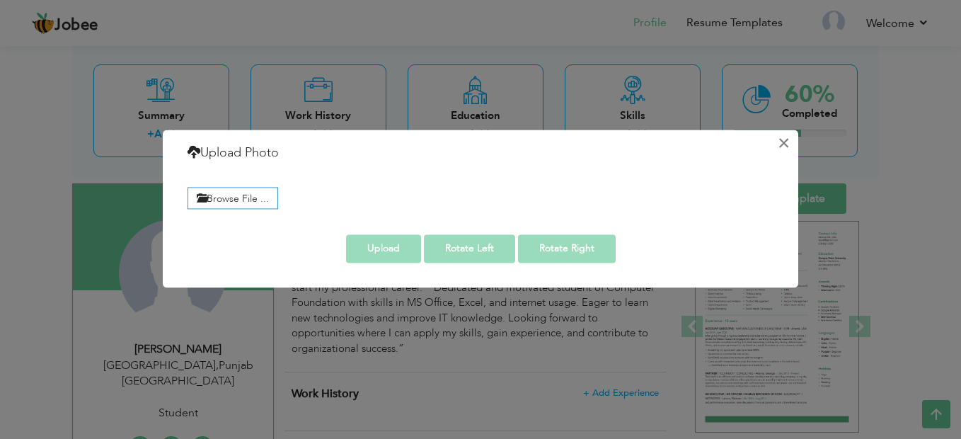
click at [788, 149] on button "×" at bounding box center [783, 143] width 23 height 23
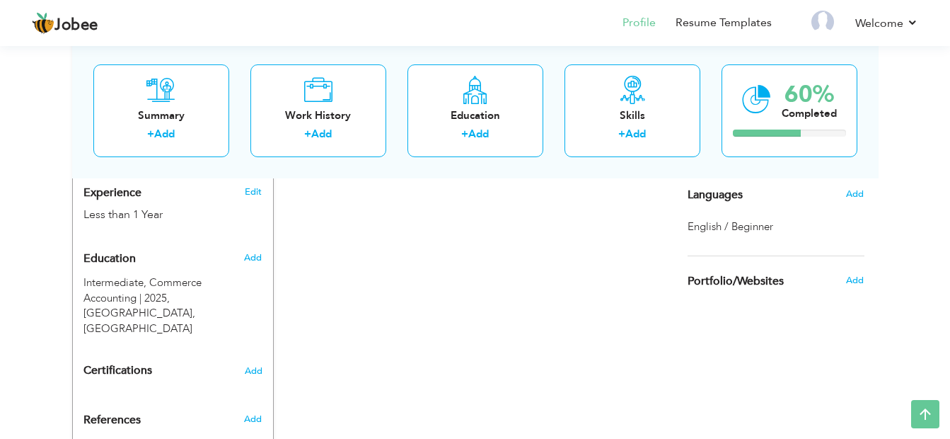
scroll to position [538, 0]
click at [255, 411] on span "Add" at bounding box center [252, 417] width 18 height 13
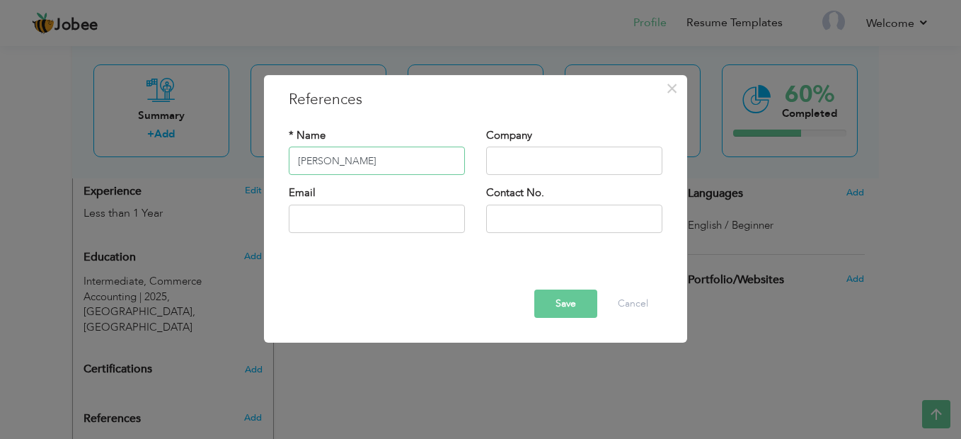
type input "[PERSON_NAME]"
click at [323, 219] on input "text" at bounding box center [377, 218] width 176 height 28
type input "[EMAIL_ADDRESS][DOMAIN_NAME]"
type input "03244179877"
click at [540, 158] on input "text" at bounding box center [574, 161] width 176 height 28
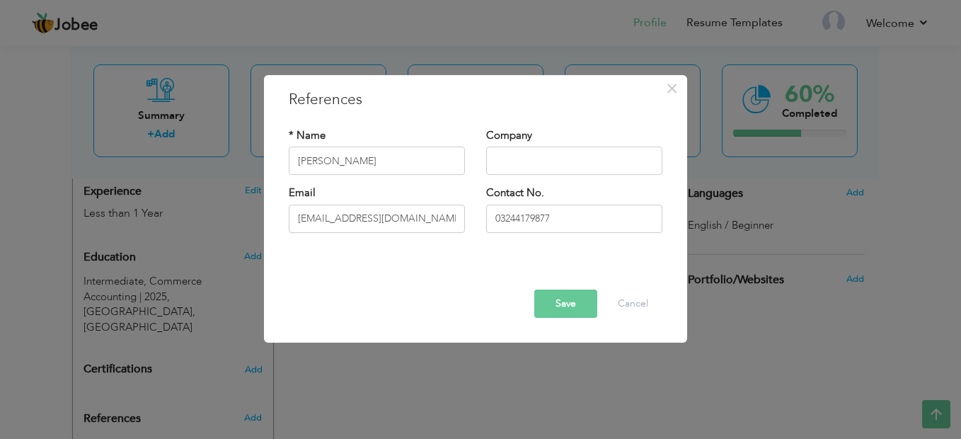
click at [574, 295] on button "Save" at bounding box center [565, 303] width 63 height 28
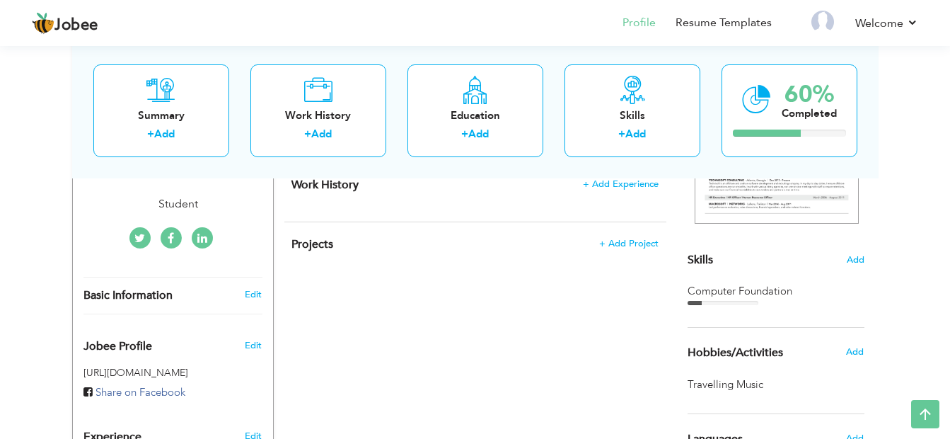
scroll to position [0, 0]
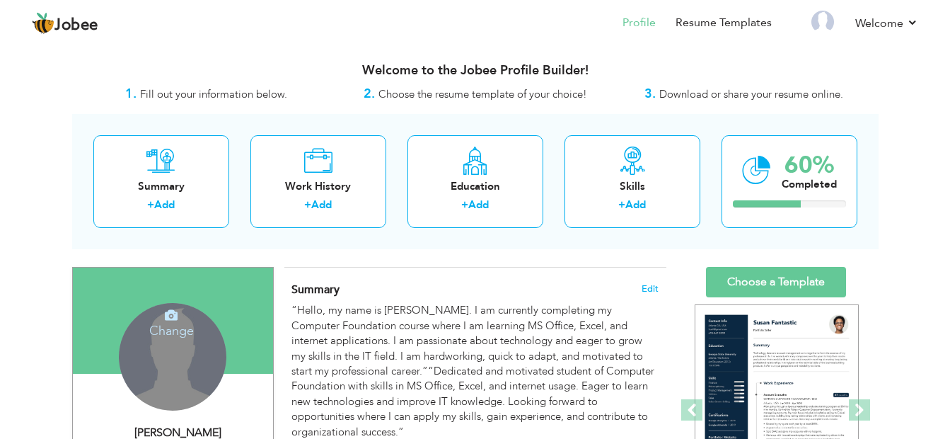
click at [153, 356] on div "Change Remove" at bounding box center [173, 357] width 108 height 108
click at [169, 329] on h4 "Change" at bounding box center [171, 321] width 101 height 34
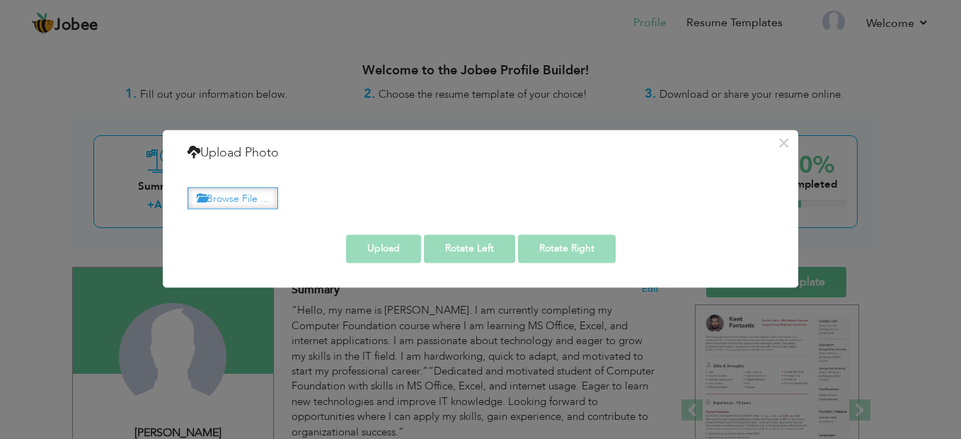
click at [241, 199] on label "Browse File ..." at bounding box center [232, 198] width 91 height 22
click at [0, 0] on input "Browse File ..." at bounding box center [0, 0] width 0 height 0
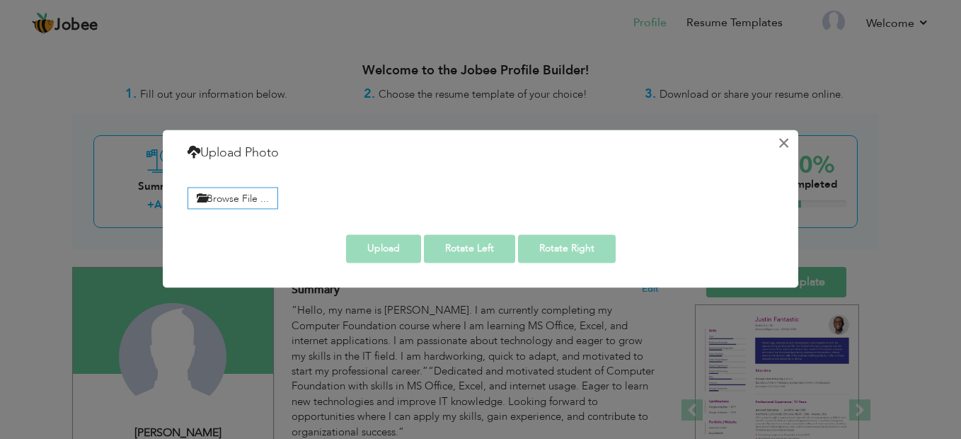
click at [777, 141] on button "×" at bounding box center [783, 143] width 23 height 23
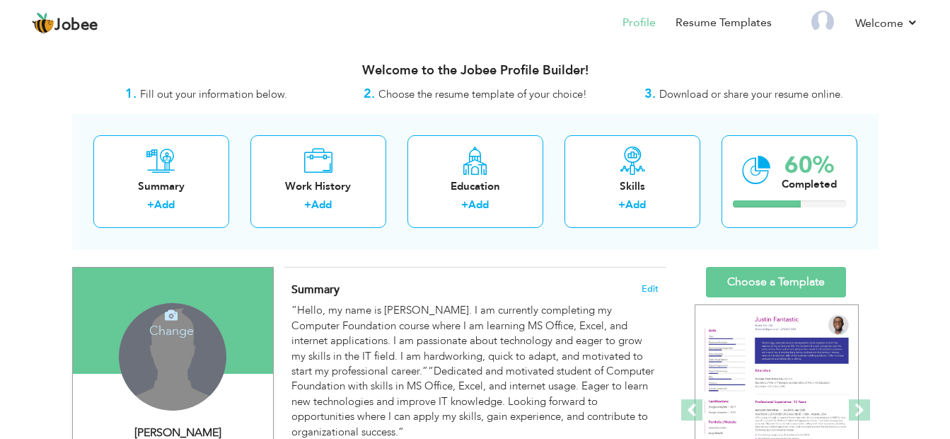
click at [192, 330] on h4 "Change" at bounding box center [171, 321] width 101 height 34
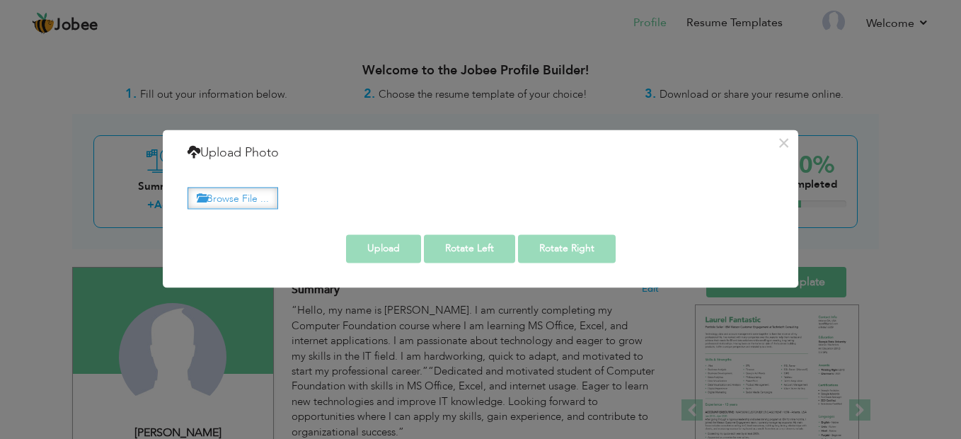
click at [249, 195] on label "Browse File ..." at bounding box center [232, 198] width 91 height 22
click at [0, 0] on input "Browse File ..." at bounding box center [0, 0] width 0 height 0
click at [778, 139] on button "×" at bounding box center [783, 143] width 23 height 23
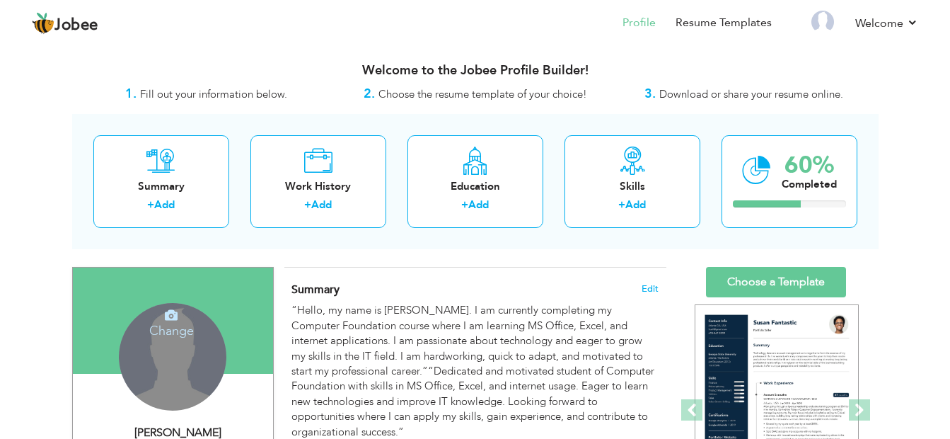
click at [174, 329] on h4 "Change" at bounding box center [171, 321] width 101 height 34
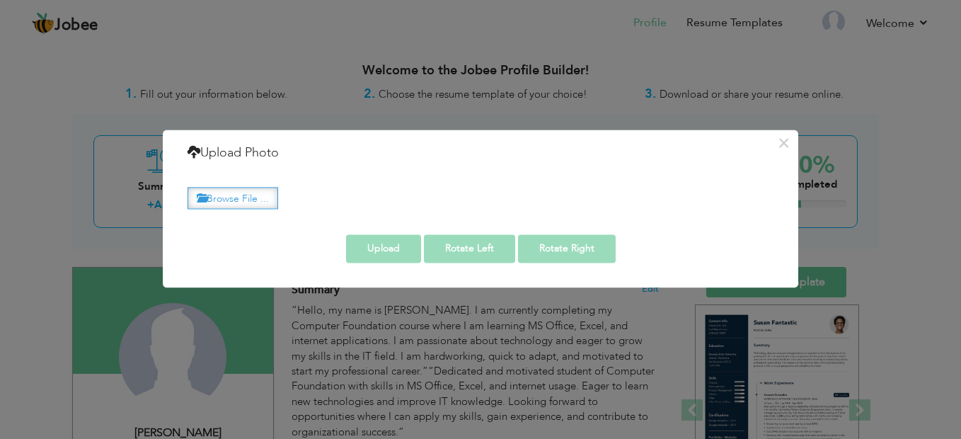
click at [267, 189] on label "Browse File ..." at bounding box center [232, 198] width 91 height 22
click at [0, 0] on input "Browse File ..." at bounding box center [0, 0] width 0 height 0
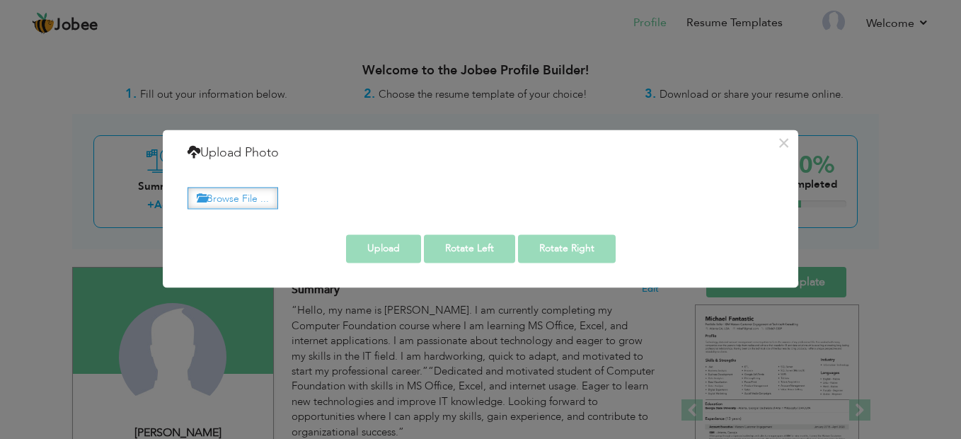
click at [256, 195] on label "Browse File ..." at bounding box center [232, 198] width 91 height 22
click at [0, 0] on input "Browse File ..." at bounding box center [0, 0] width 0 height 0
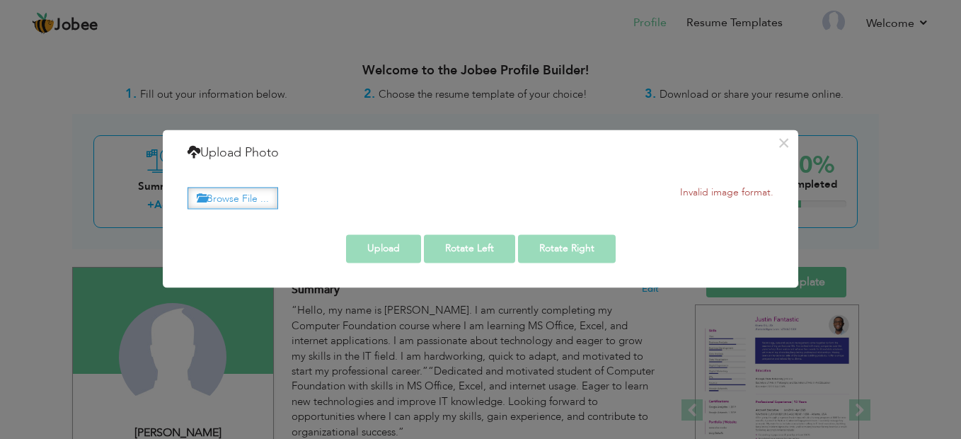
click at [248, 200] on label "Browse File ..." at bounding box center [232, 198] width 91 height 22
click at [0, 0] on input "Browse File ..." at bounding box center [0, 0] width 0 height 0
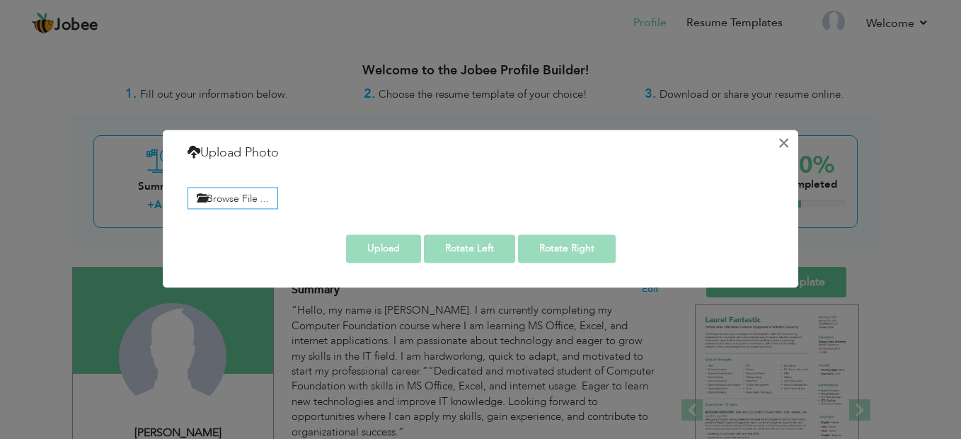
click at [793, 142] on button "×" at bounding box center [783, 143] width 23 height 23
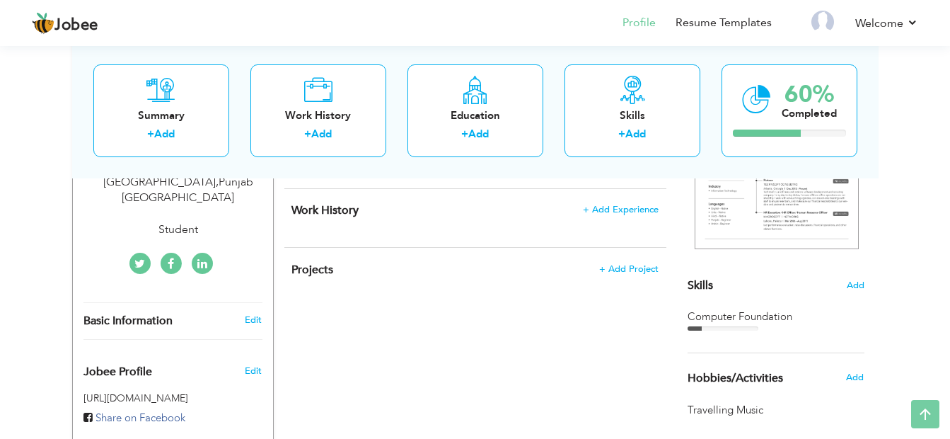
scroll to position [283, 0]
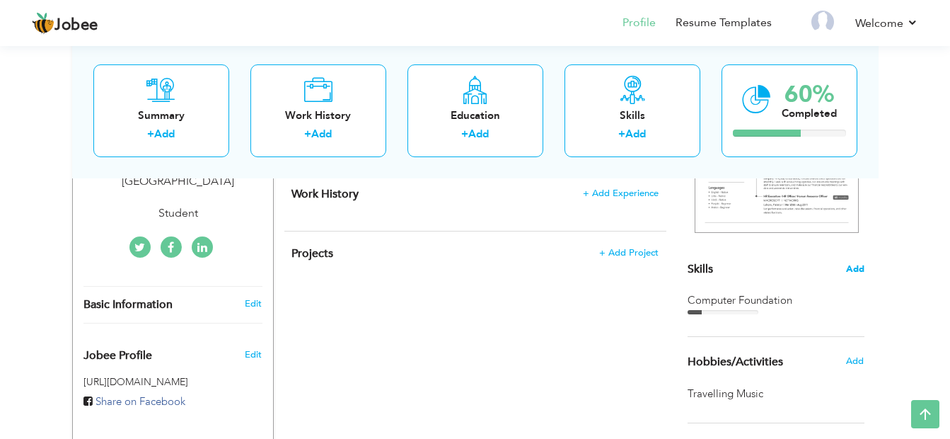
click at [849, 270] on span "Add" at bounding box center [855, 268] width 18 height 13
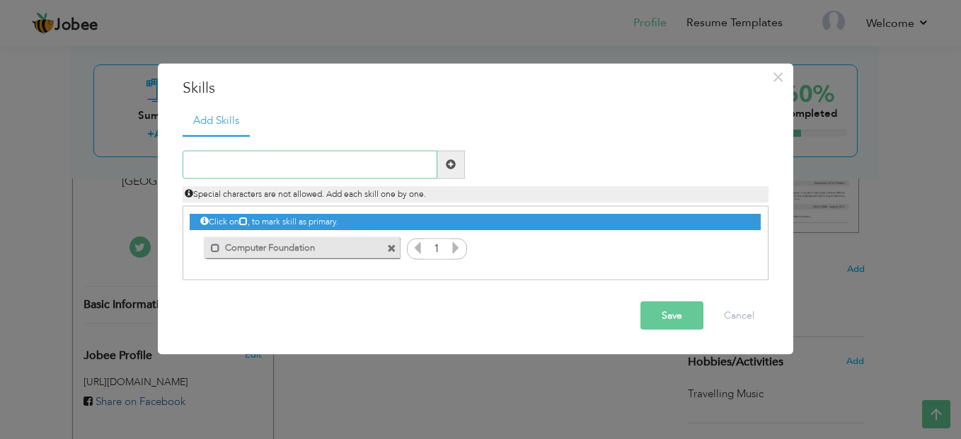
click at [334, 166] on input "text" at bounding box center [310, 164] width 255 height 28
type input "freelance"
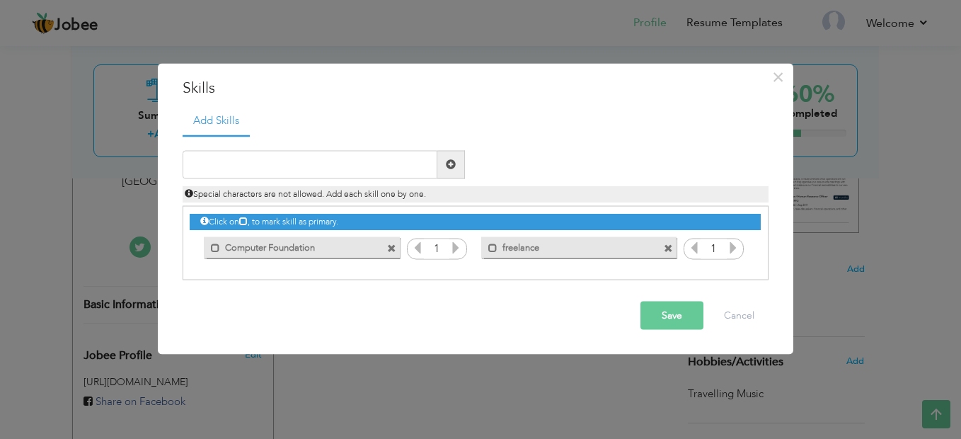
click at [687, 309] on button "Save" at bounding box center [671, 315] width 63 height 28
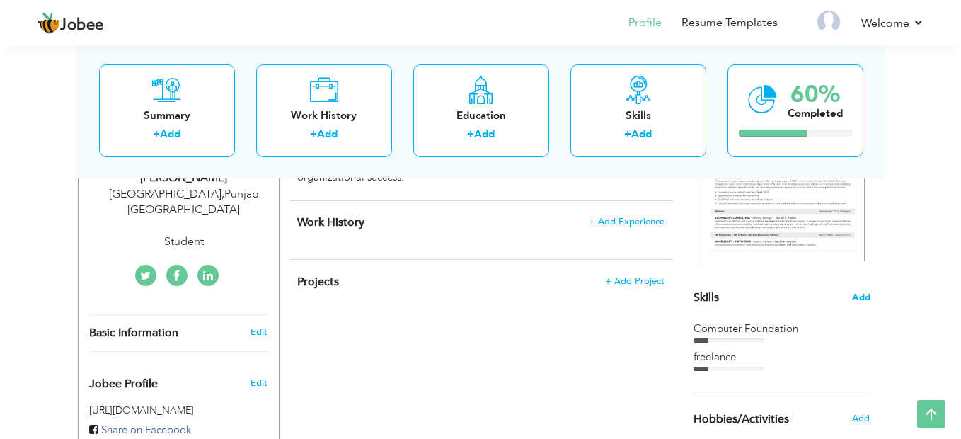
scroll to position [226, 0]
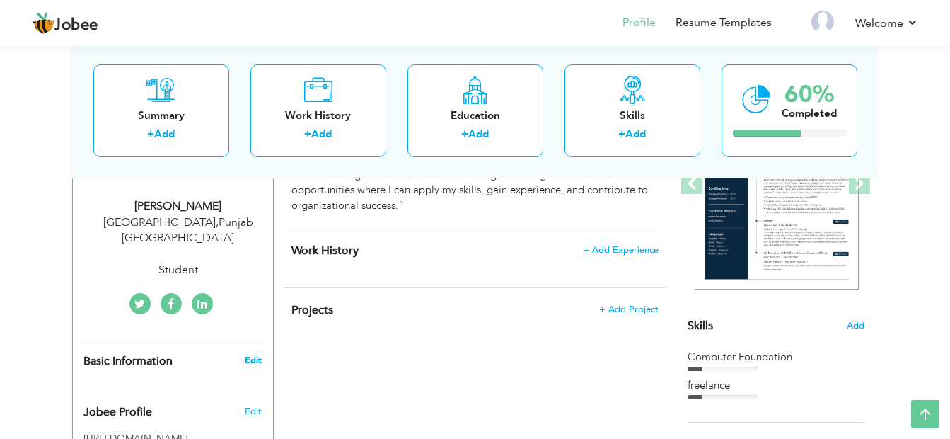
click at [253, 354] on link "Edit" at bounding box center [253, 360] width 17 height 13
type input "Safa"
type input "Asif"
type input "03244179877"
select select "number:166"
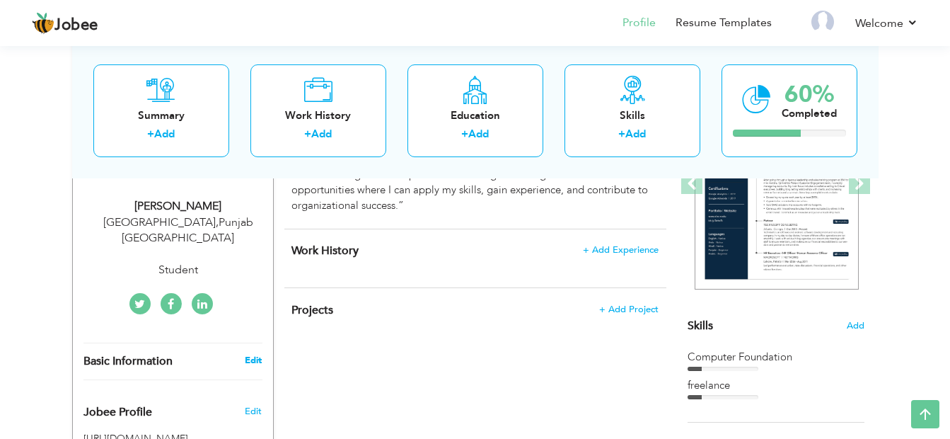
type input "[GEOGRAPHIC_DATA]"
select select "number:2"
type input "Student"
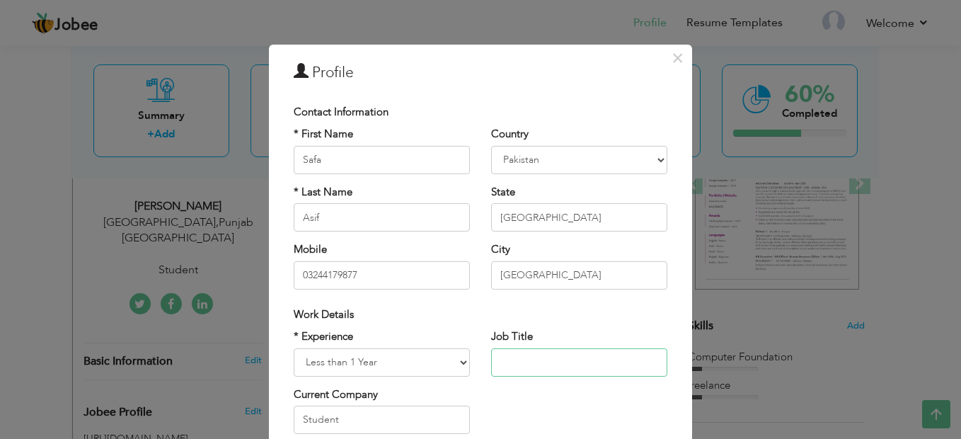
click at [508, 359] on input "text" at bounding box center [579, 362] width 176 height 28
type input "computer foundation"
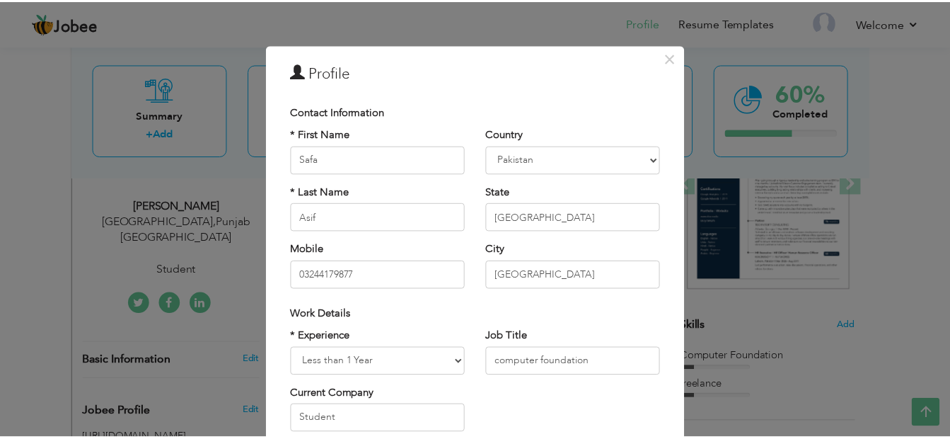
scroll to position [198, 0]
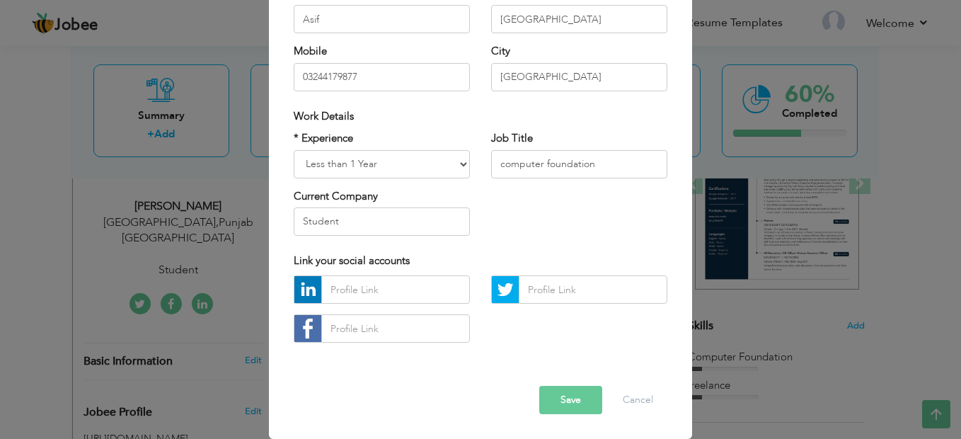
click at [561, 391] on button "Save" at bounding box center [570, 400] width 63 height 28
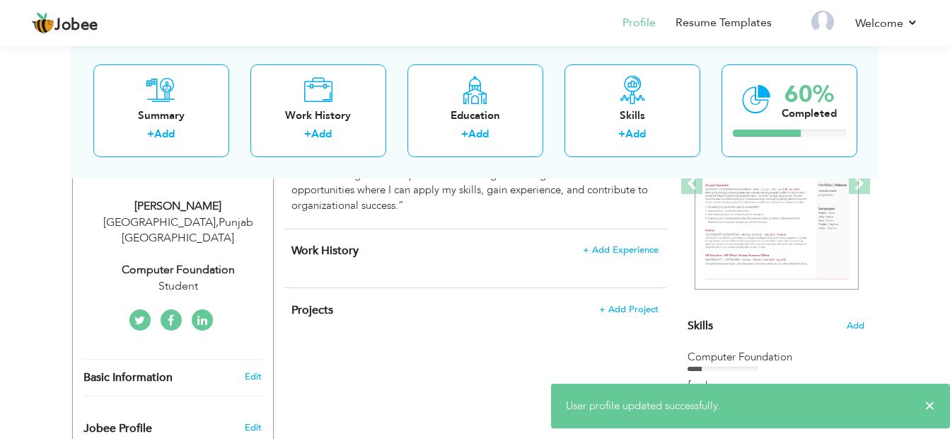
scroll to position [0, 0]
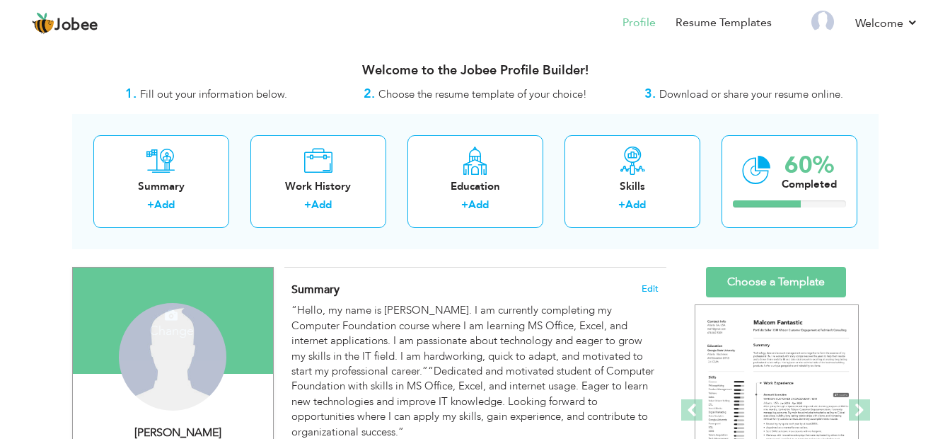
click at [154, 365] on div "Change Remove" at bounding box center [173, 357] width 108 height 108
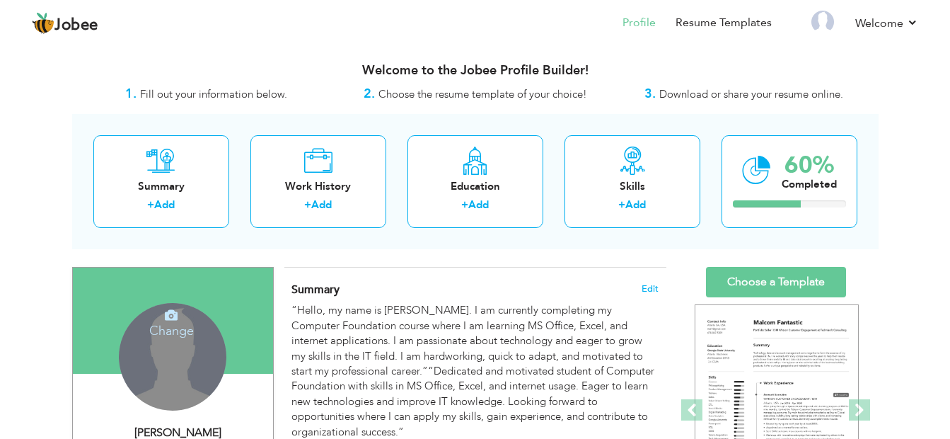
click at [171, 320] on icon at bounding box center [171, 314] width 13 height 13
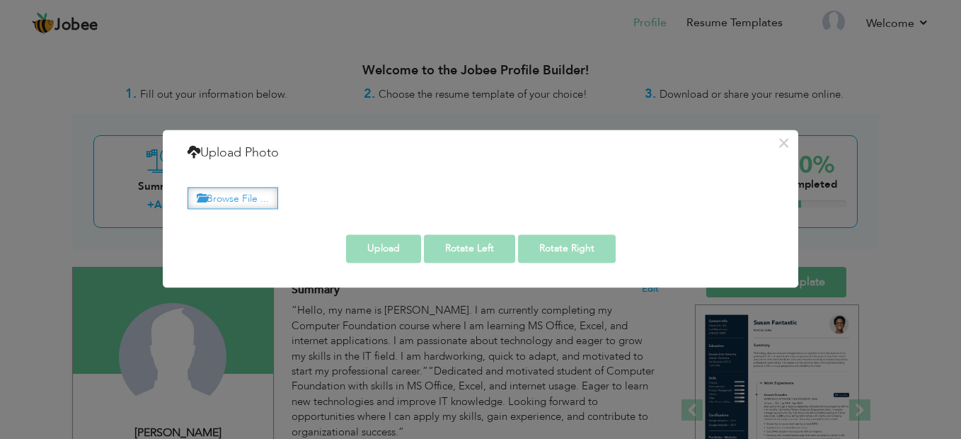
click at [241, 191] on label "Browse File ..." at bounding box center [232, 198] width 91 height 22
click at [0, 0] on input "Browse File ..." at bounding box center [0, 0] width 0 height 0
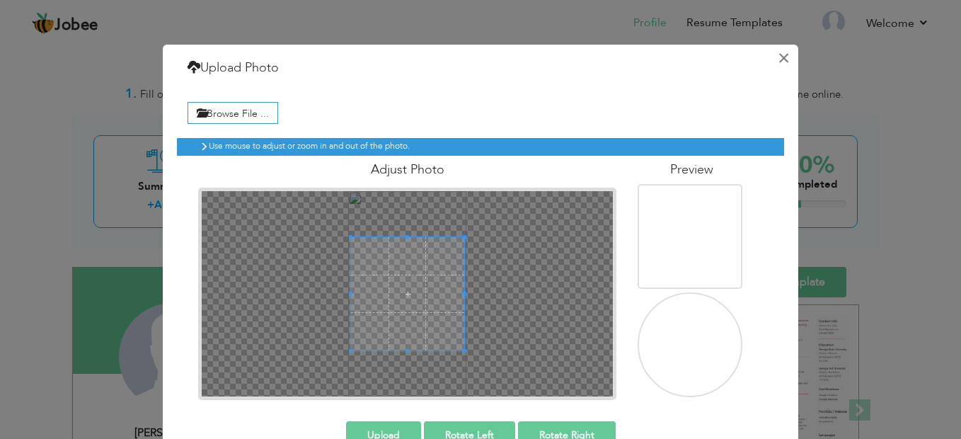
click at [785, 52] on button "×" at bounding box center [783, 58] width 23 height 23
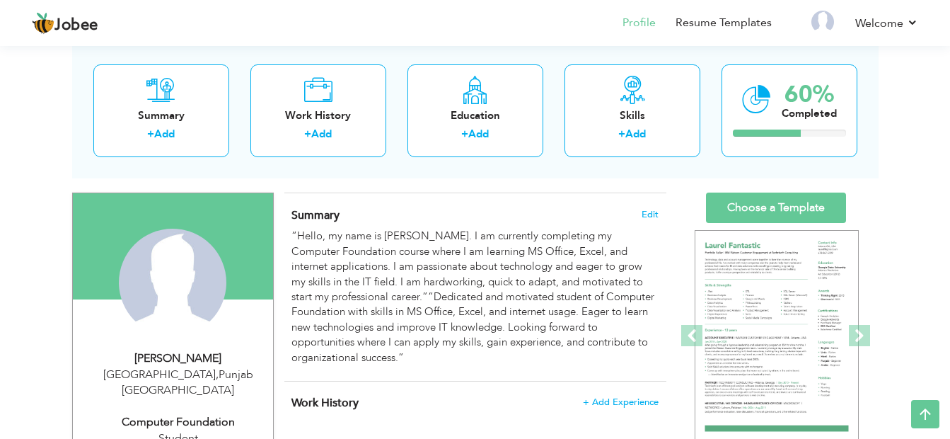
scroll to position [72, 0]
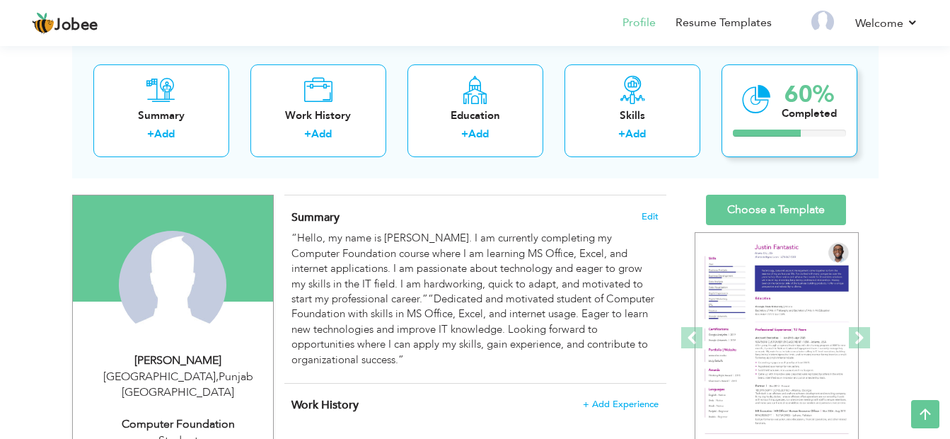
click at [787, 120] on div "Completed" at bounding box center [809, 112] width 55 height 15
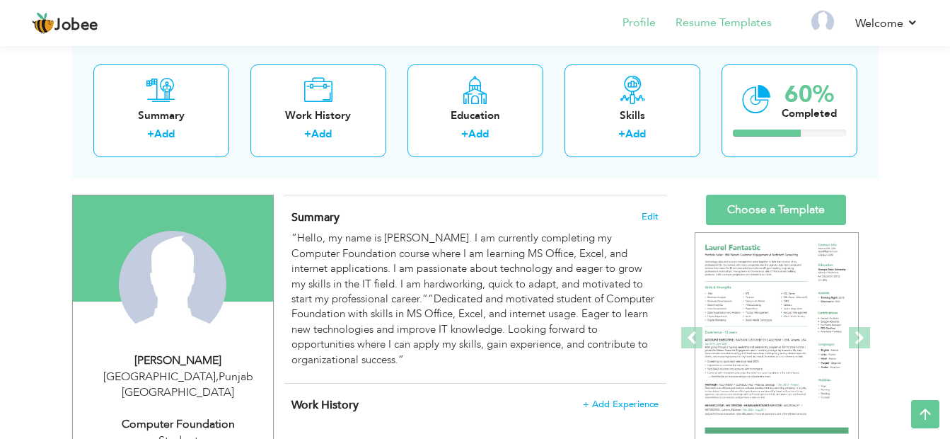
click at [737, 37] on li "Resume Templates" at bounding box center [714, 24] width 116 height 38
